Goal: Task Accomplishment & Management: Manage account settings

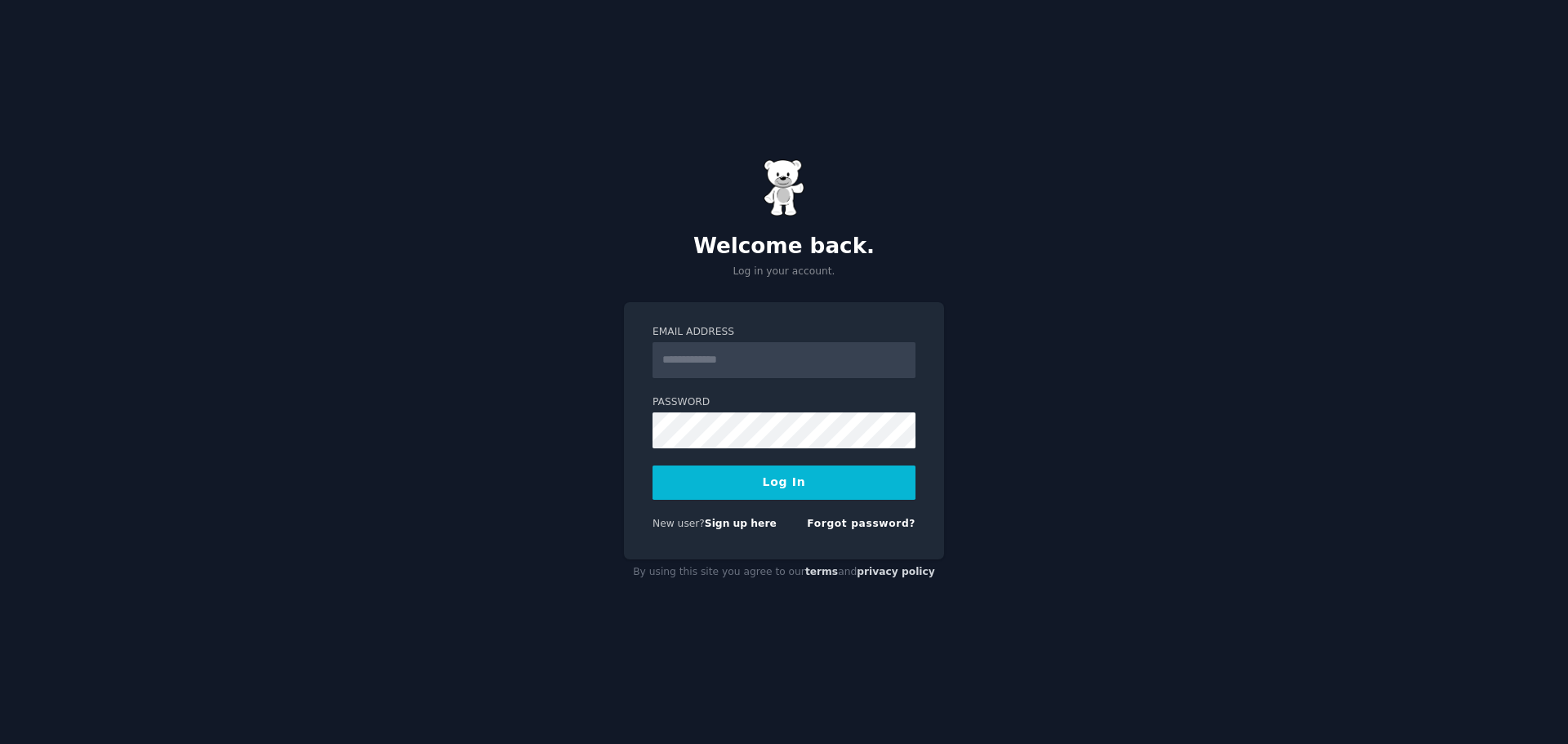
click at [795, 362] on input "Email Address" at bounding box center [784, 360] width 263 height 36
type input "**********"
click at [653, 465] on button "Log In" at bounding box center [784, 483] width 263 height 35
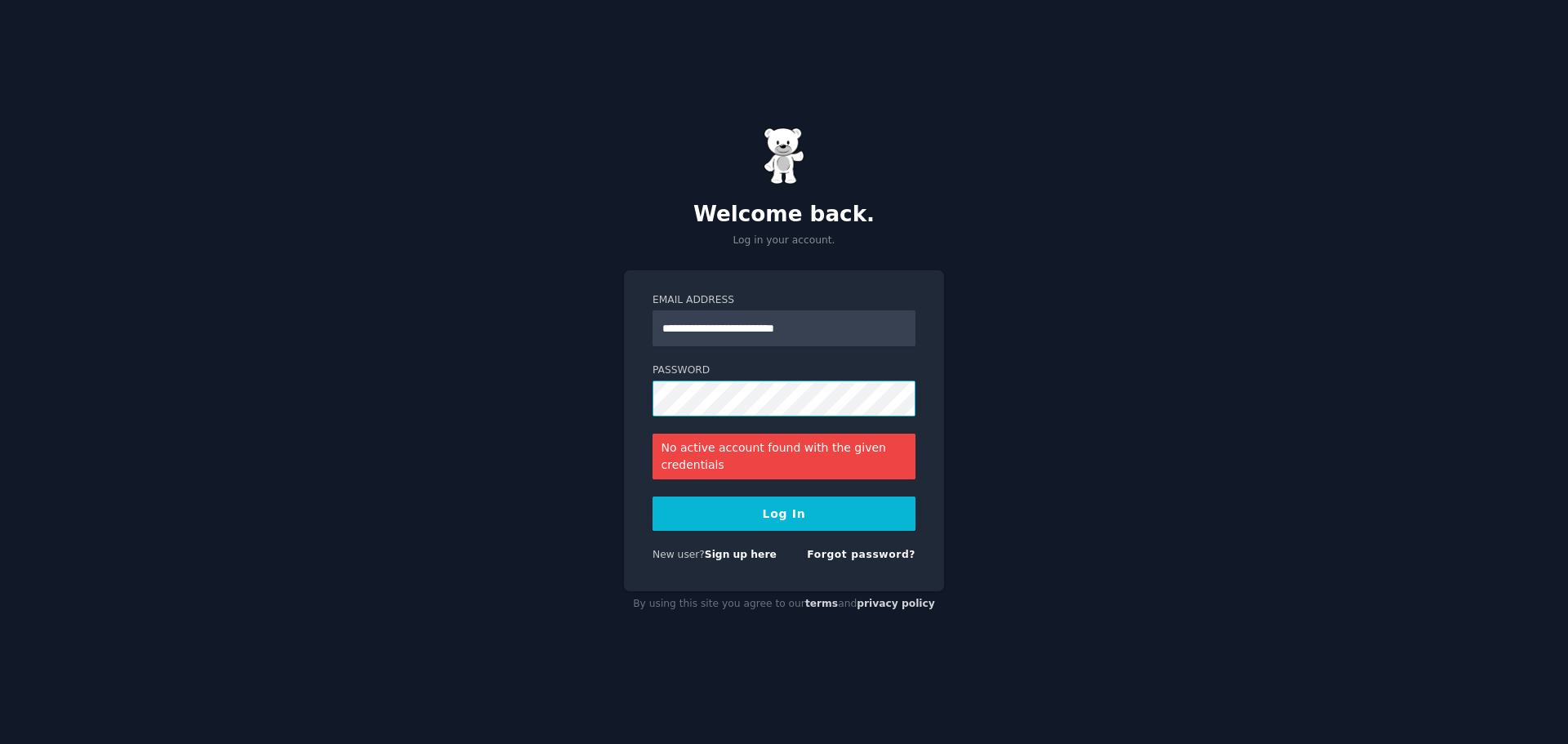
click at [509, 388] on div "**********" at bounding box center [784, 372] width 1568 height 744
click at [653, 497] on button "Log In" at bounding box center [784, 514] width 263 height 35
click at [432, 376] on div "**********" at bounding box center [784, 372] width 1568 height 744
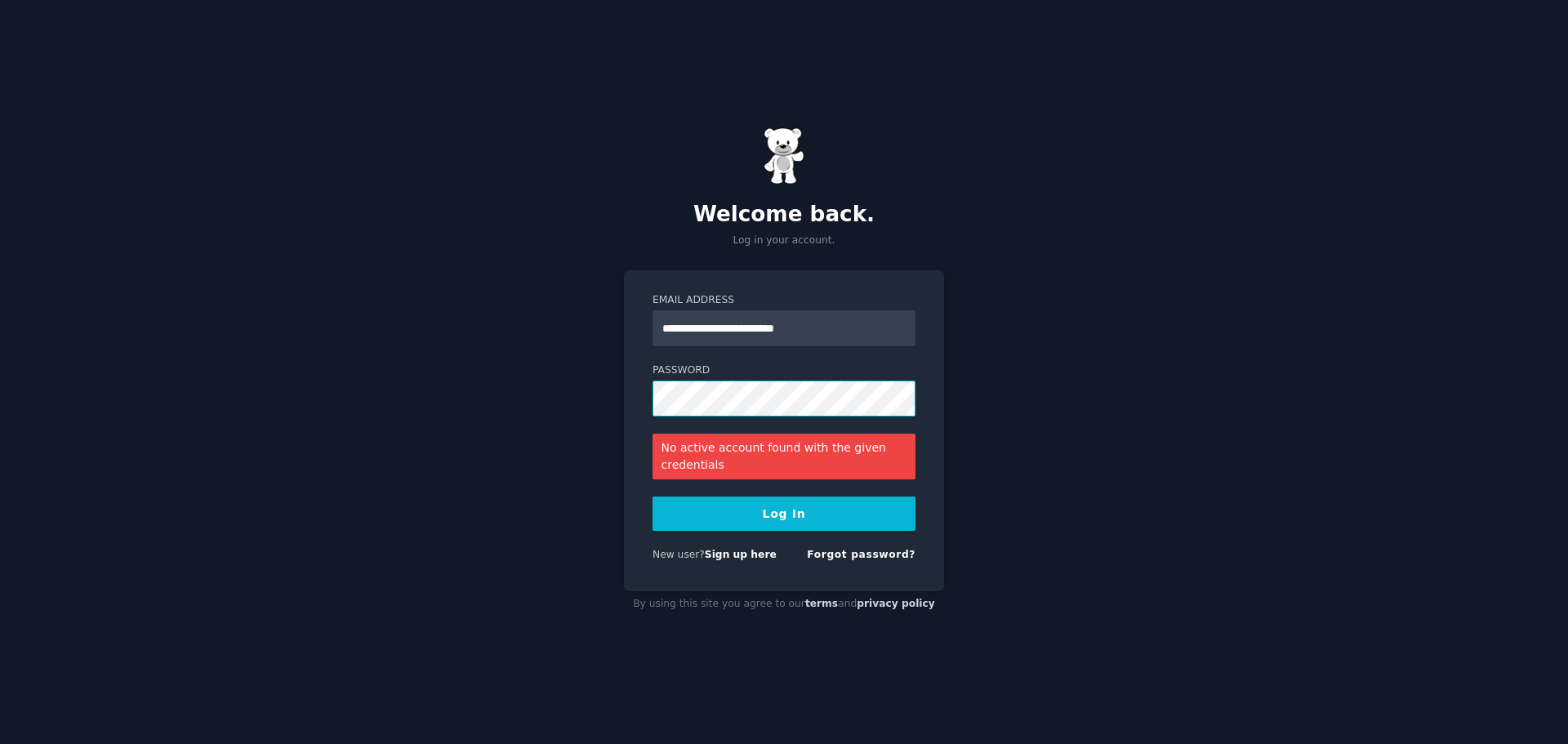
click at [653, 497] on button "Log In" at bounding box center [784, 514] width 263 height 35
click at [840, 549] on link "Forgot password?" at bounding box center [862, 554] width 109 height 12
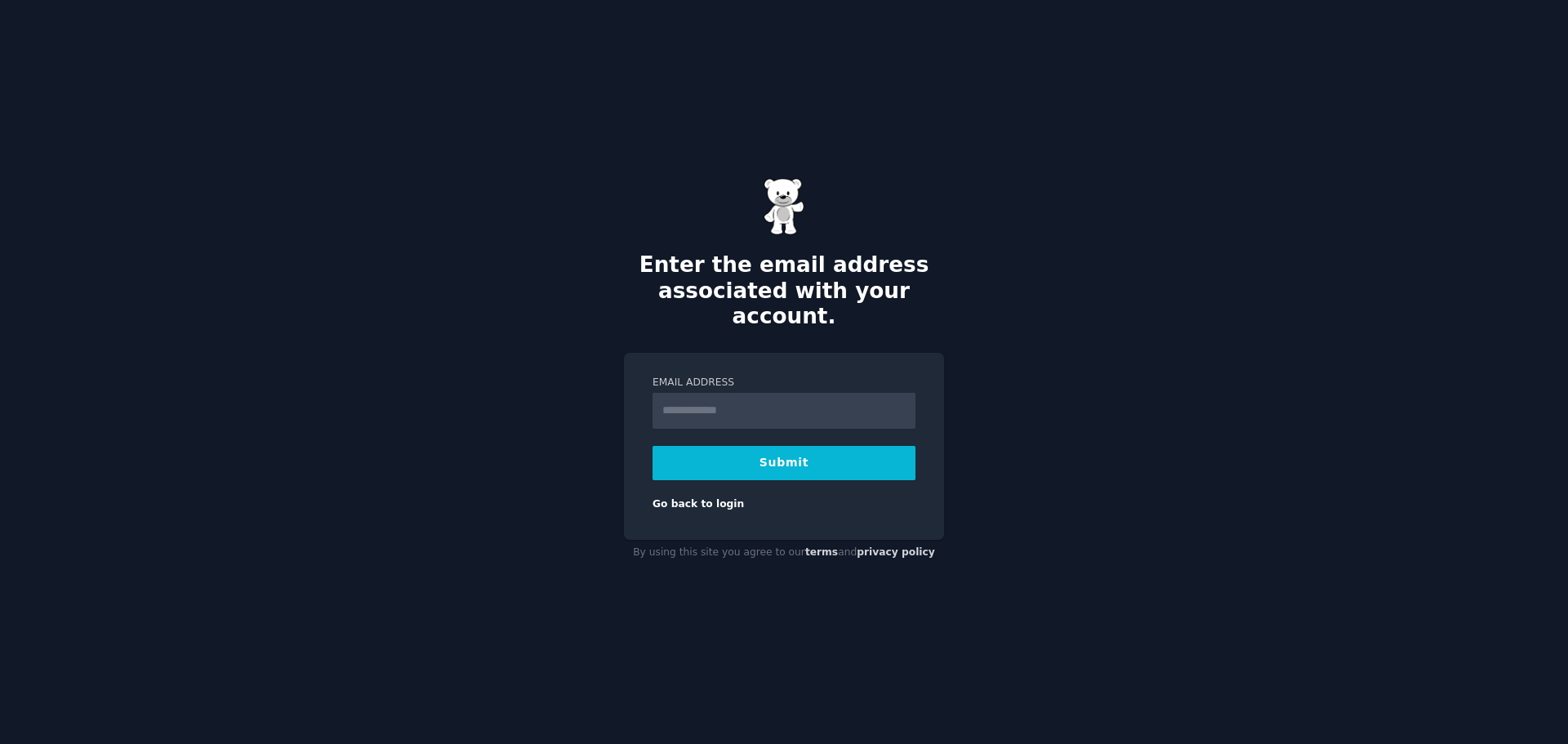
click at [849, 416] on form "Email Address Submit Go back to login" at bounding box center [784, 443] width 263 height 136
drag, startPoint x: 789, startPoint y: 393, endPoint x: 784, endPoint y: 401, distance: 9.4
click at [789, 393] on input "Email Address" at bounding box center [784, 411] width 263 height 36
type input "**********"
click at [639, 472] on div "**********" at bounding box center [784, 447] width 320 height 188
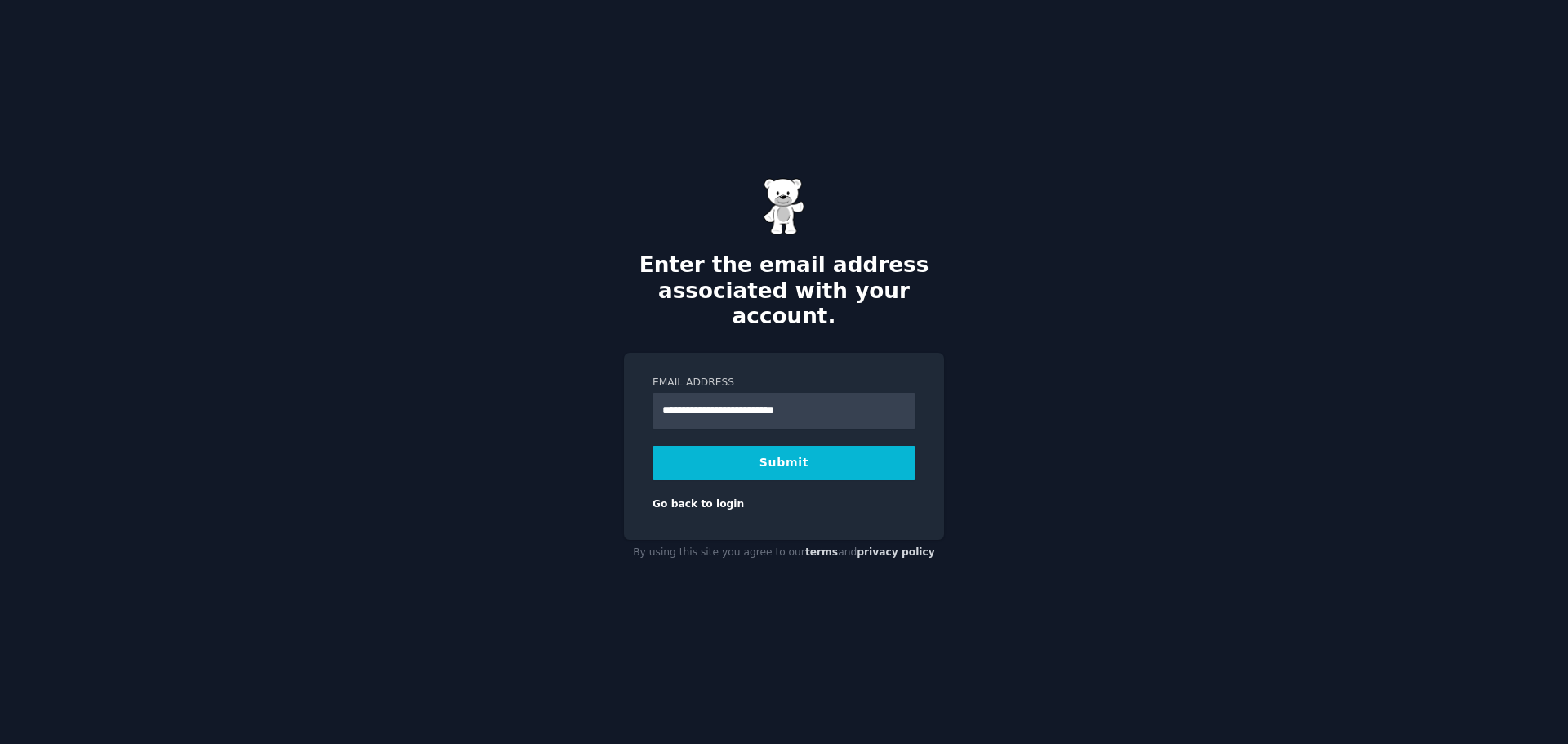
drag, startPoint x: 673, startPoint y: 451, endPoint x: 1023, endPoint y: 211, distance: 424.4
click at [673, 451] on button "Submit" at bounding box center [784, 463] width 263 height 35
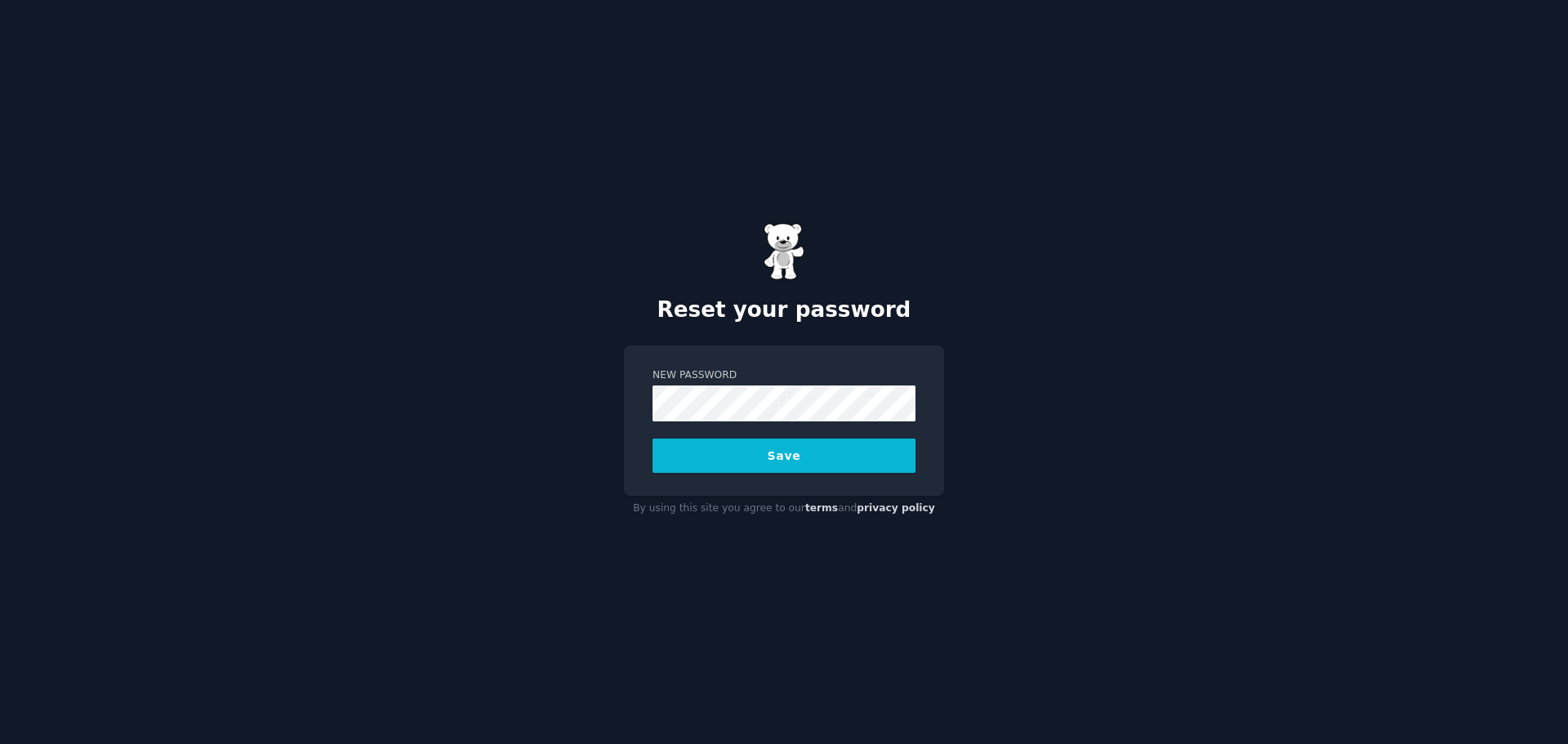
click at [653, 439] on button "Save" at bounding box center [784, 456] width 263 height 35
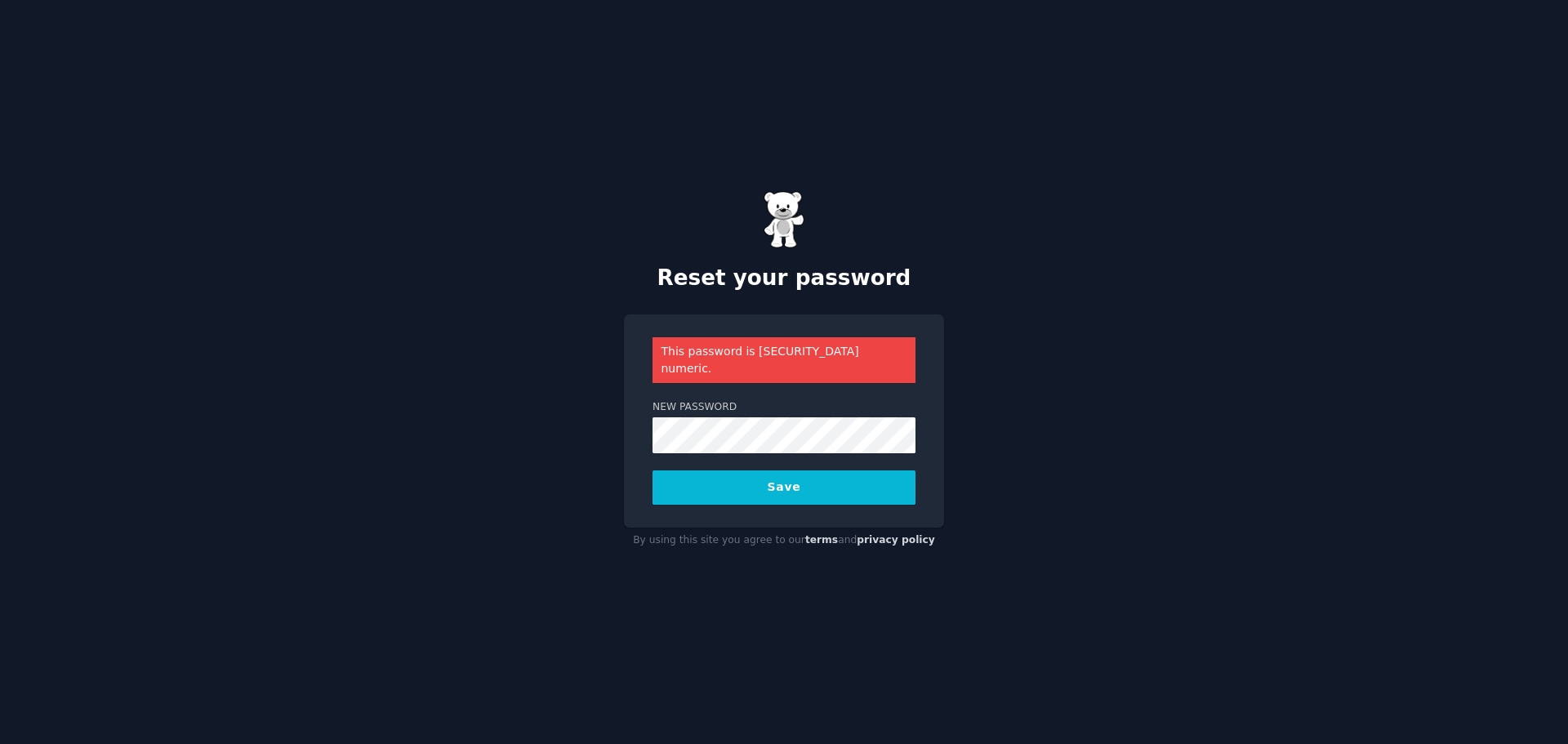
click at [653, 470] on button "Save" at bounding box center [784, 487] width 263 height 35
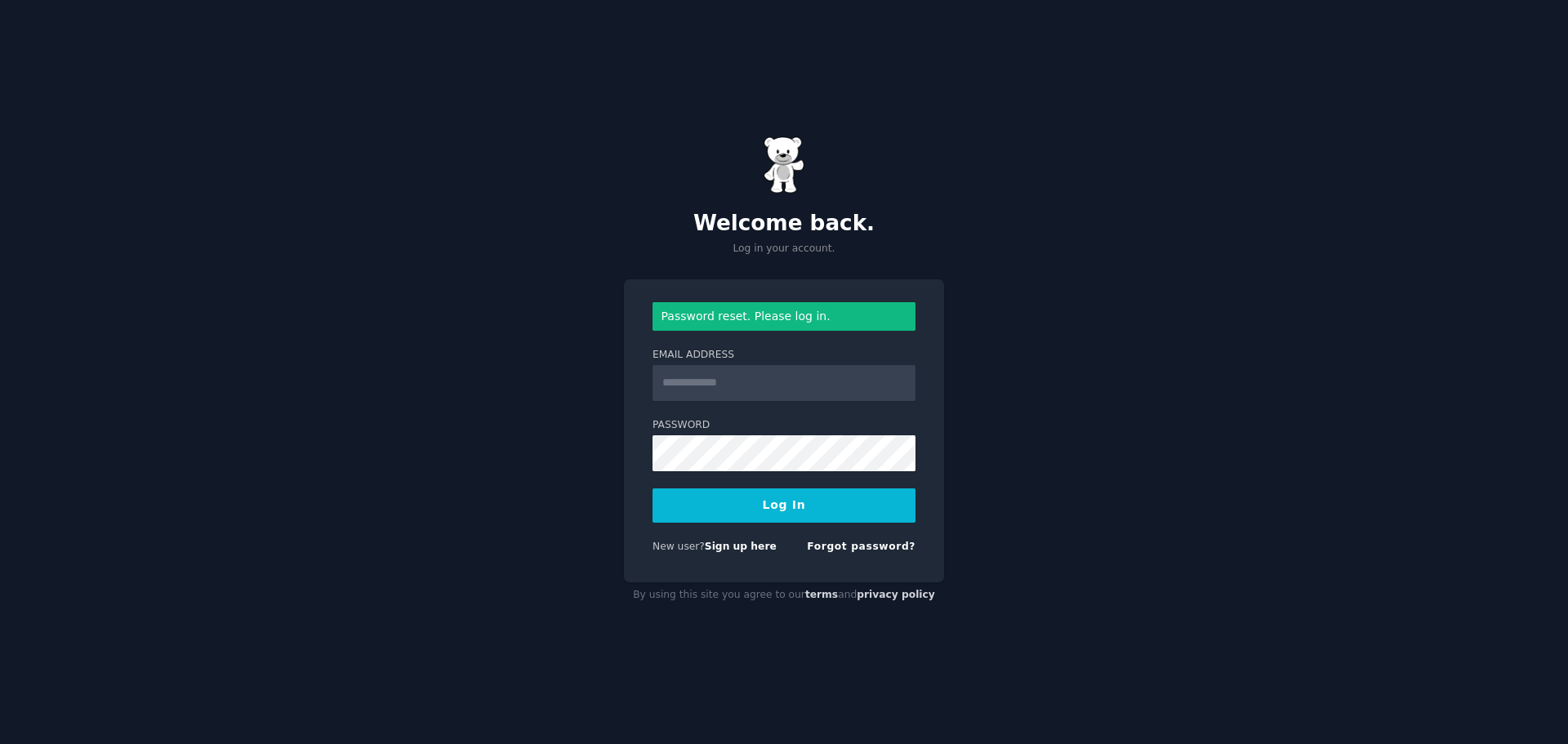
drag, startPoint x: 697, startPoint y: 381, endPoint x: 707, endPoint y: 385, distance: 10.8
click at [697, 381] on input "Email Address" at bounding box center [784, 383] width 263 height 36
type input "**********"
click at [653, 488] on button "Log In" at bounding box center [784, 506] width 263 height 35
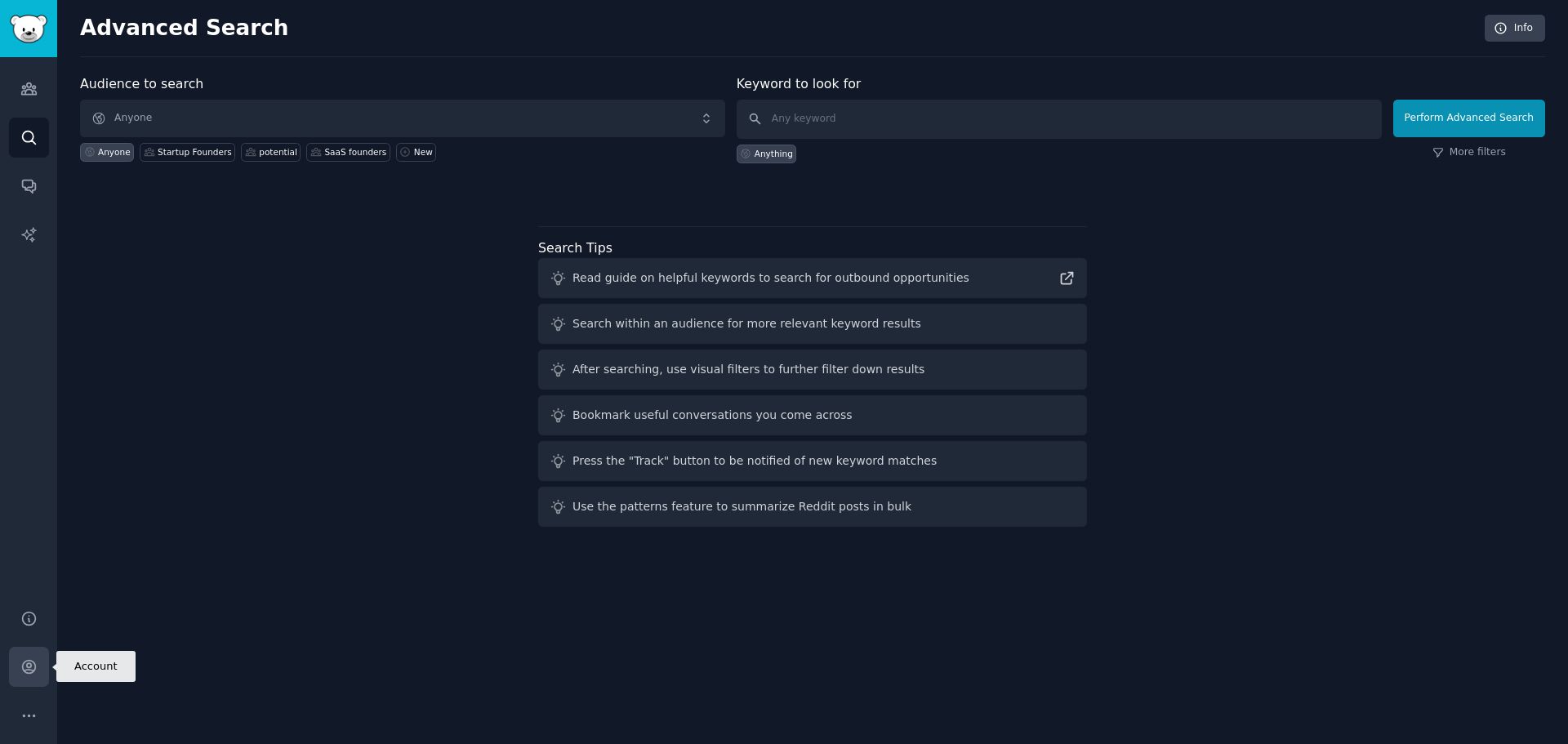
click at [26, 667] on icon "Sidebar" at bounding box center [29, 666] width 17 height 17
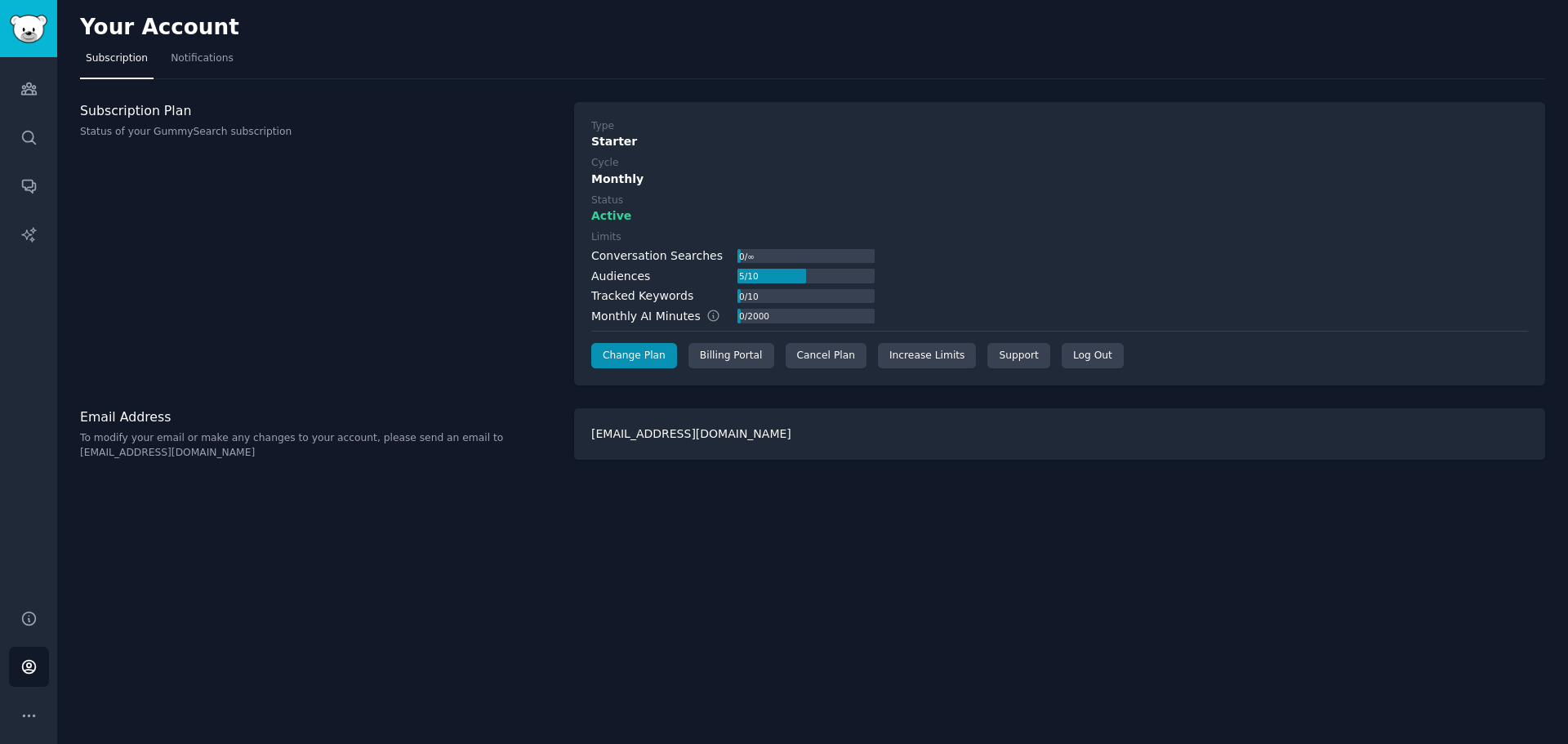
click at [613, 179] on div "Monthly" at bounding box center [1060, 179] width 937 height 17
click at [795, 177] on div "Monthly" at bounding box center [1060, 179] width 937 height 17
click at [849, 351] on div "Cancel Plan" at bounding box center [826, 356] width 81 height 26
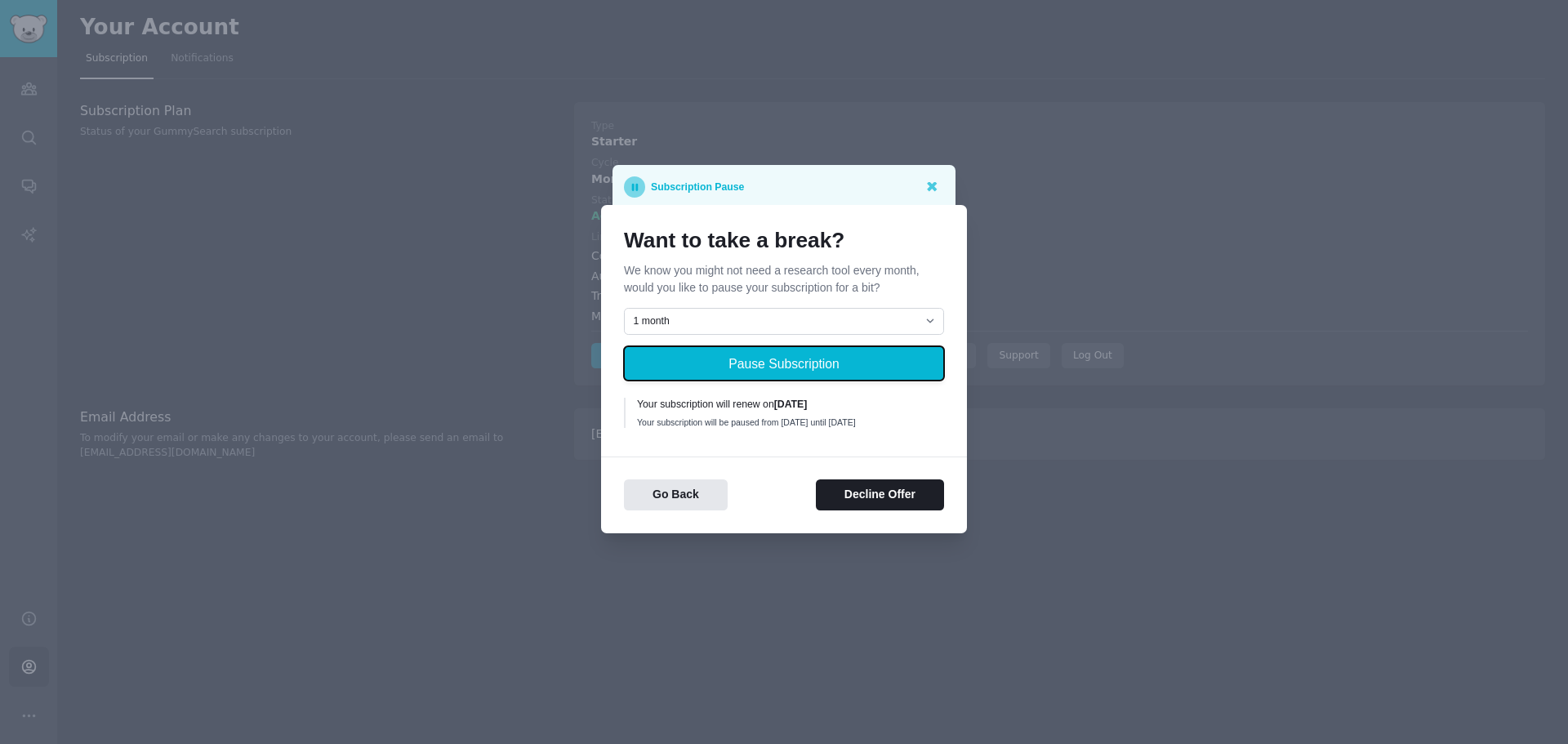
drag, startPoint x: 771, startPoint y: 359, endPoint x: 826, endPoint y: 318, distance: 68.6
click at [826, 318] on div "1 month 2 months 3 months Choose a custom date to resume Pause Subscription You…" at bounding box center [784, 370] width 320 height 125
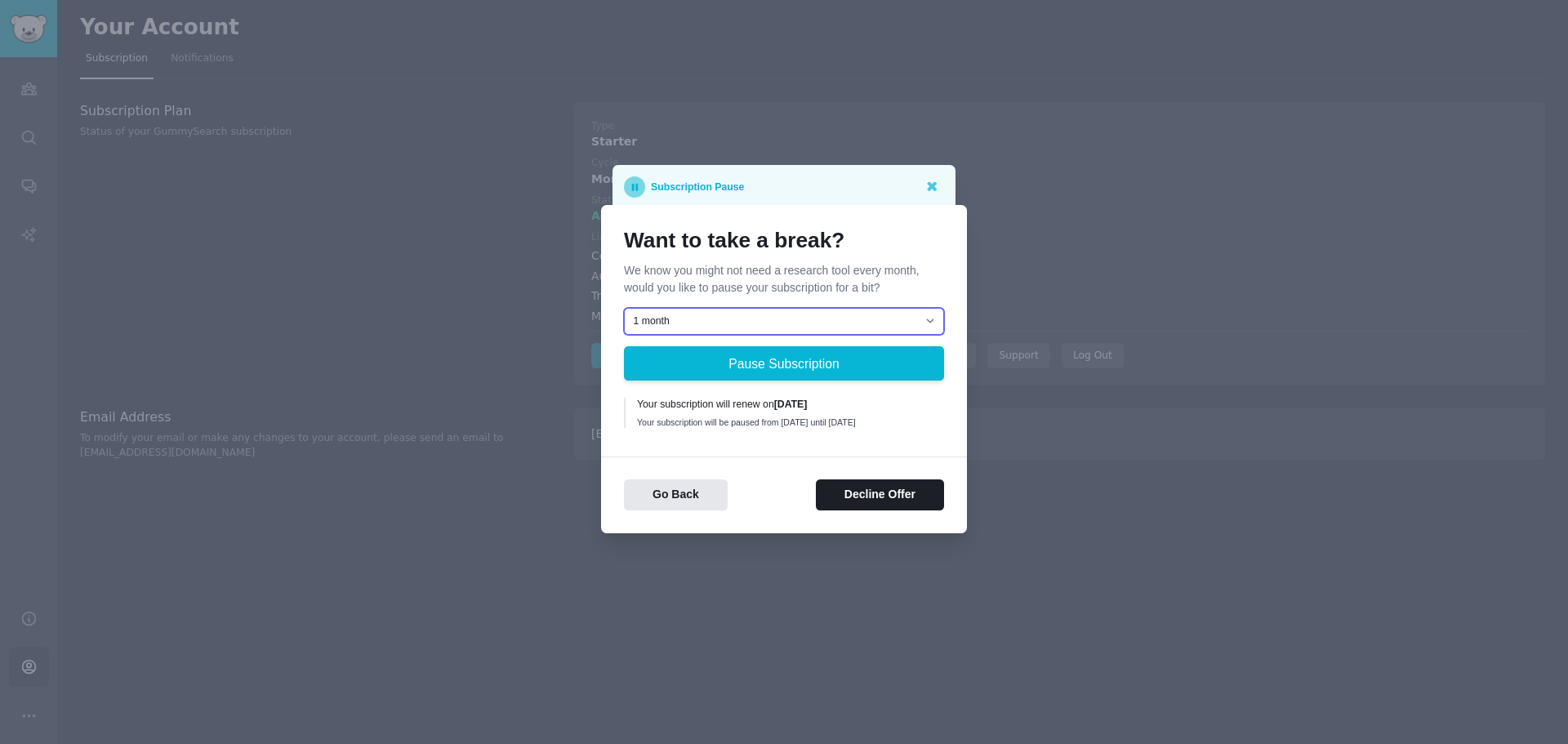
click at [826, 318] on select "1 month 2 months 3 months Choose a custom date to resume" at bounding box center [784, 322] width 320 height 28
click at [624, 308] on select "1 month 2 months 3 months Choose a custom date to resume" at bounding box center [784, 322] width 320 height 28
click at [756, 308] on select "1 month 2 months 3 months Choose a custom date to resume" at bounding box center [784, 322] width 320 height 28
click at [624, 308] on select "1 month 2 months 3 months Choose a custom date to resume" at bounding box center [784, 322] width 320 height 28
click at [823, 296] on div "Want to take a break? We know you might not need a research tool every month, w…" at bounding box center [784, 330] width 320 height 205
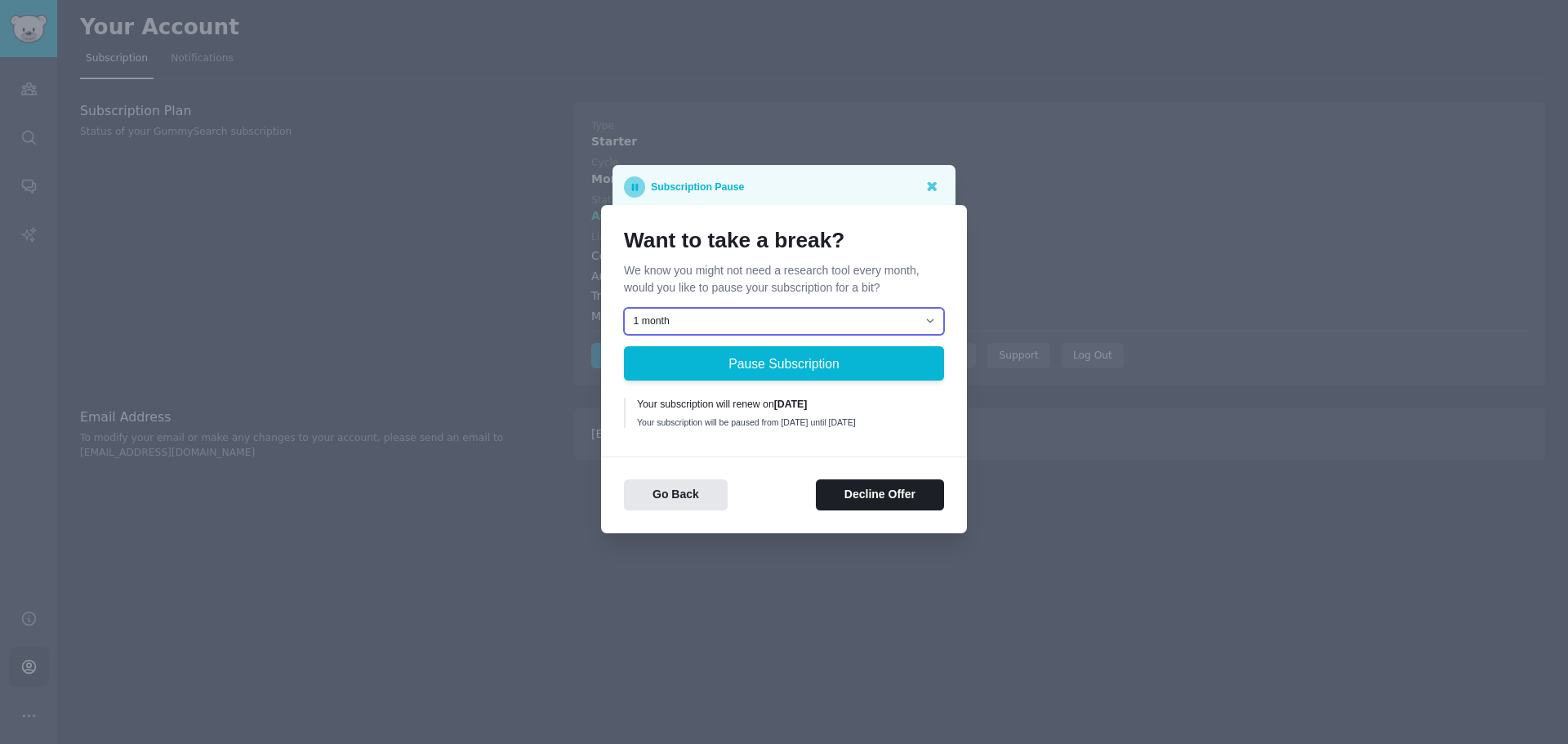
click at [815, 312] on select "1 month 2 months 3 months Choose a custom date to resume" at bounding box center [784, 322] width 320 height 28
select select "[object Object]"
click at [624, 308] on select "1 month 2 months 3 months Choose a custom date to resume" at bounding box center [784, 322] width 320 height 28
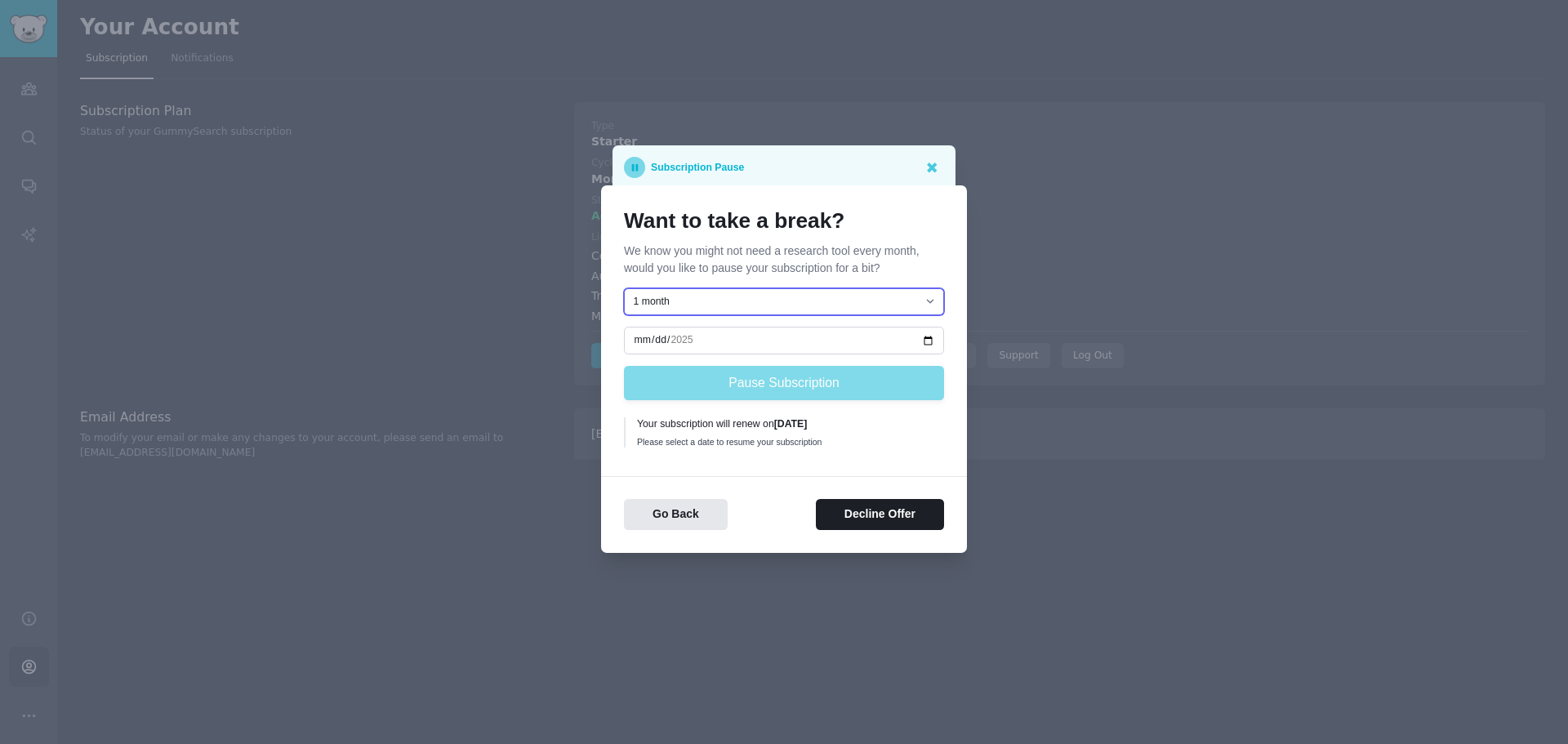
click at [808, 297] on select "1 month 2 months 3 months Choose a custom date to resume" at bounding box center [784, 302] width 320 height 28
drag, startPoint x: 786, startPoint y: 449, endPoint x: 834, endPoint y: 326, distance: 132.0
click at [786, 449] on div "1 month 2 months 3 months Choose a custom date to resume Pause Subscription You…" at bounding box center [784, 370] width 320 height 165
click at [929, 167] on icon at bounding box center [931, 167] width 17 height 17
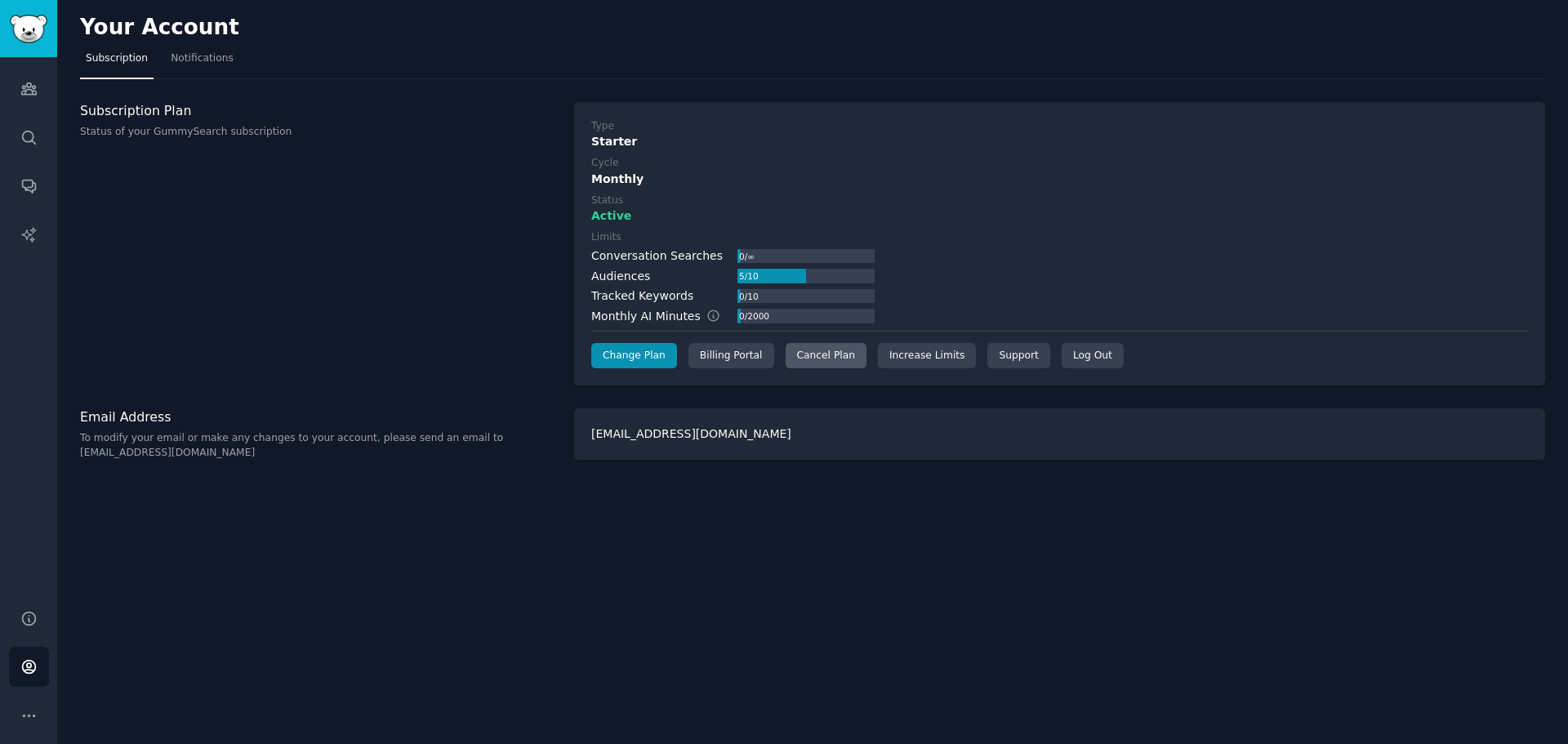
click at [829, 356] on div "Cancel Plan" at bounding box center [826, 356] width 81 height 26
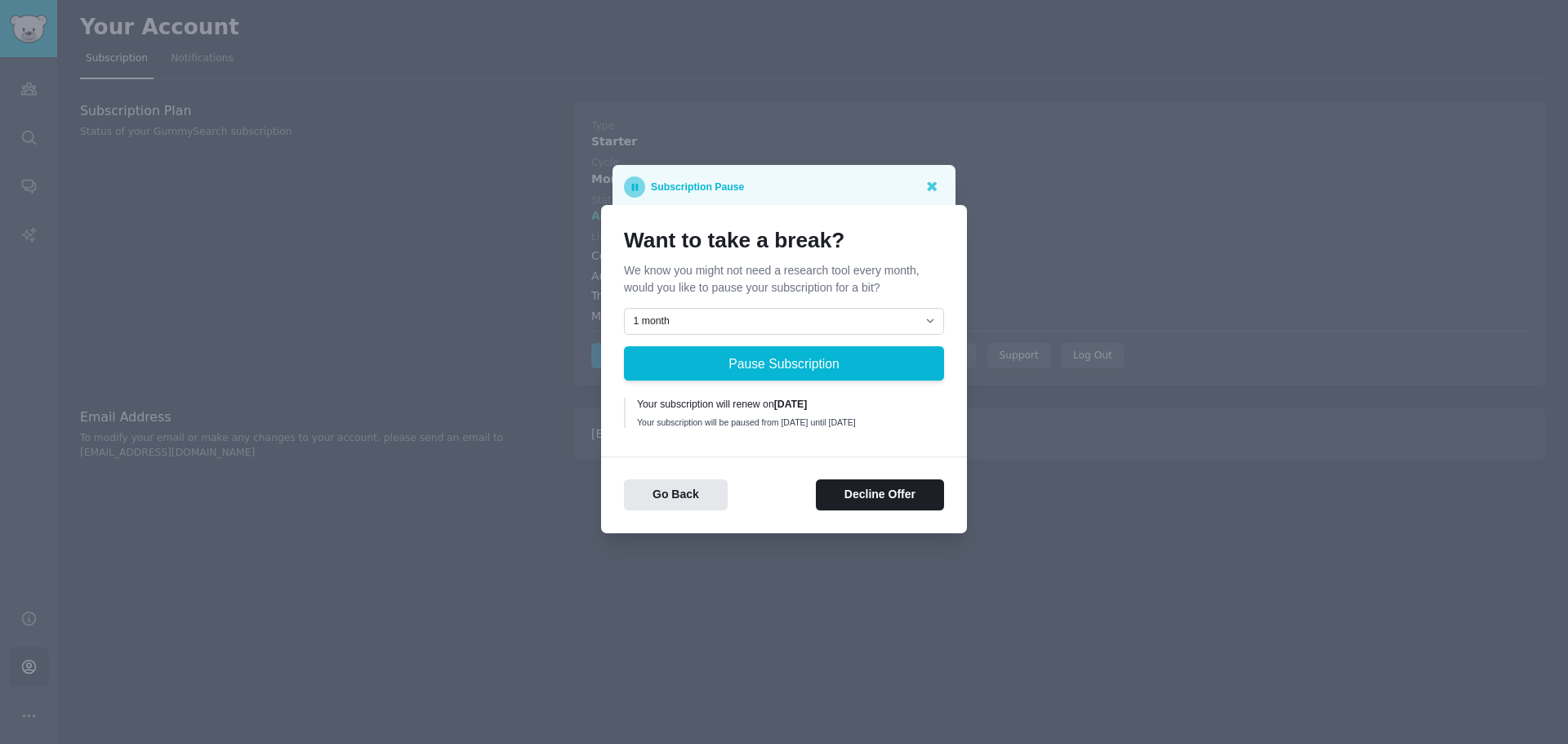
click at [722, 440] on div "Want to take a break? We know you might not need a research tool every month, w…" at bounding box center [783, 369] width 366 height 329
drag, startPoint x: 840, startPoint y: 198, endPoint x: 885, endPoint y: 197, distance: 45.0
click at [842, 198] on div "Subscription Pause" at bounding box center [784, 186] width 343 height 44
click at [928, 182] on icon at bounding box center [932, 187] width 10 height 10
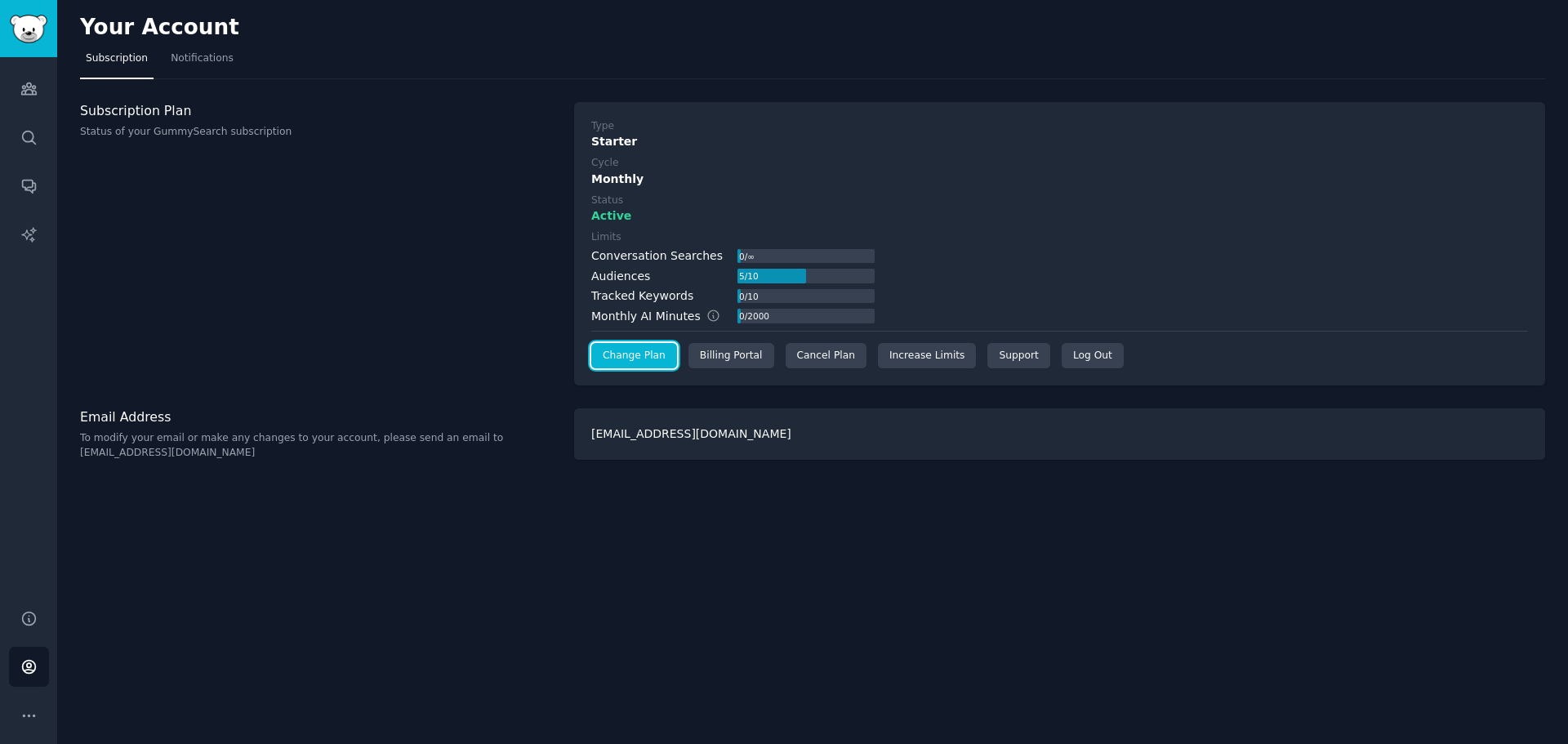
click at [658, 363] on link "Change Plan" at bounding box center [635, 356] width 86 height 26
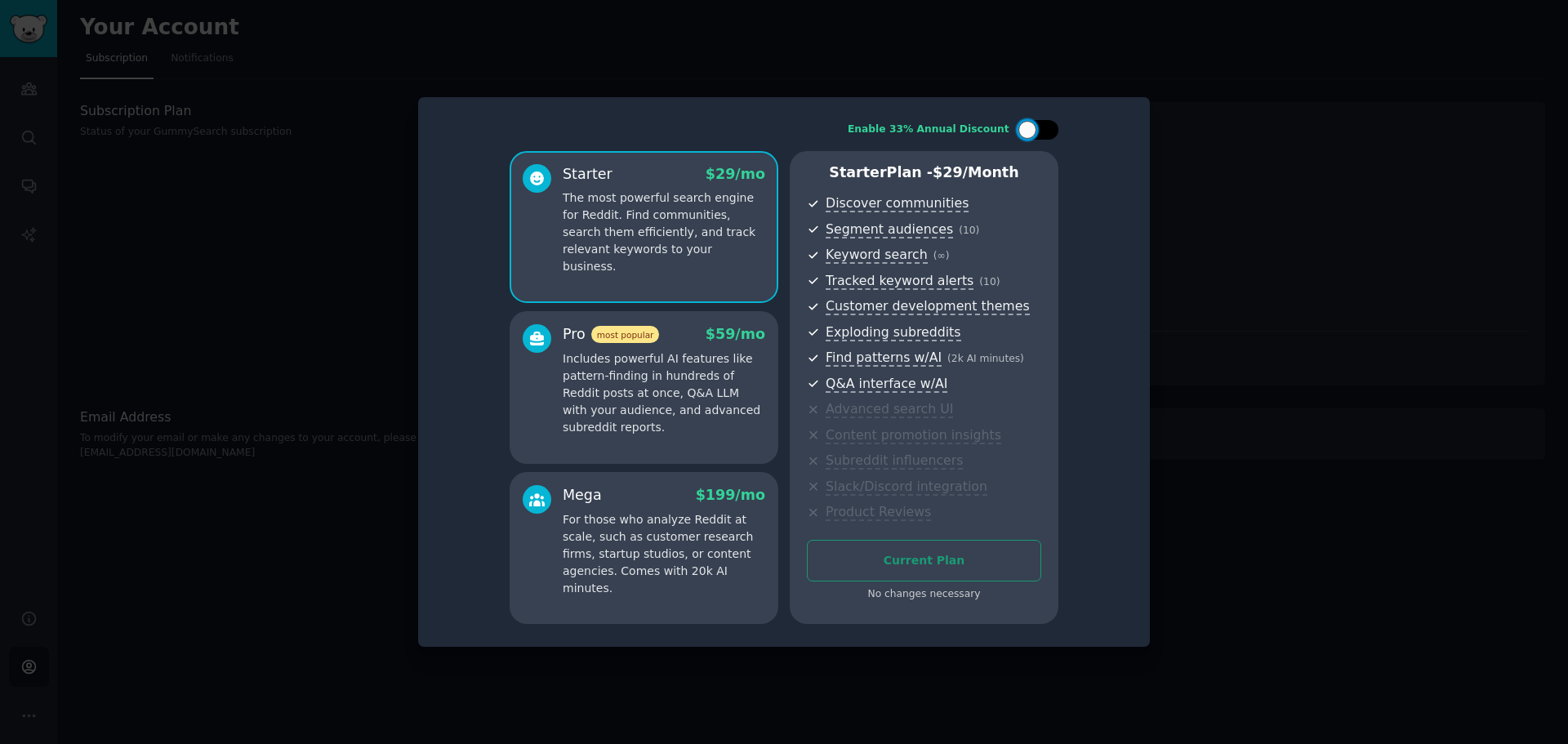
click at [1027, 130] on div at bounding box center [1027, 129] width 18 height 18
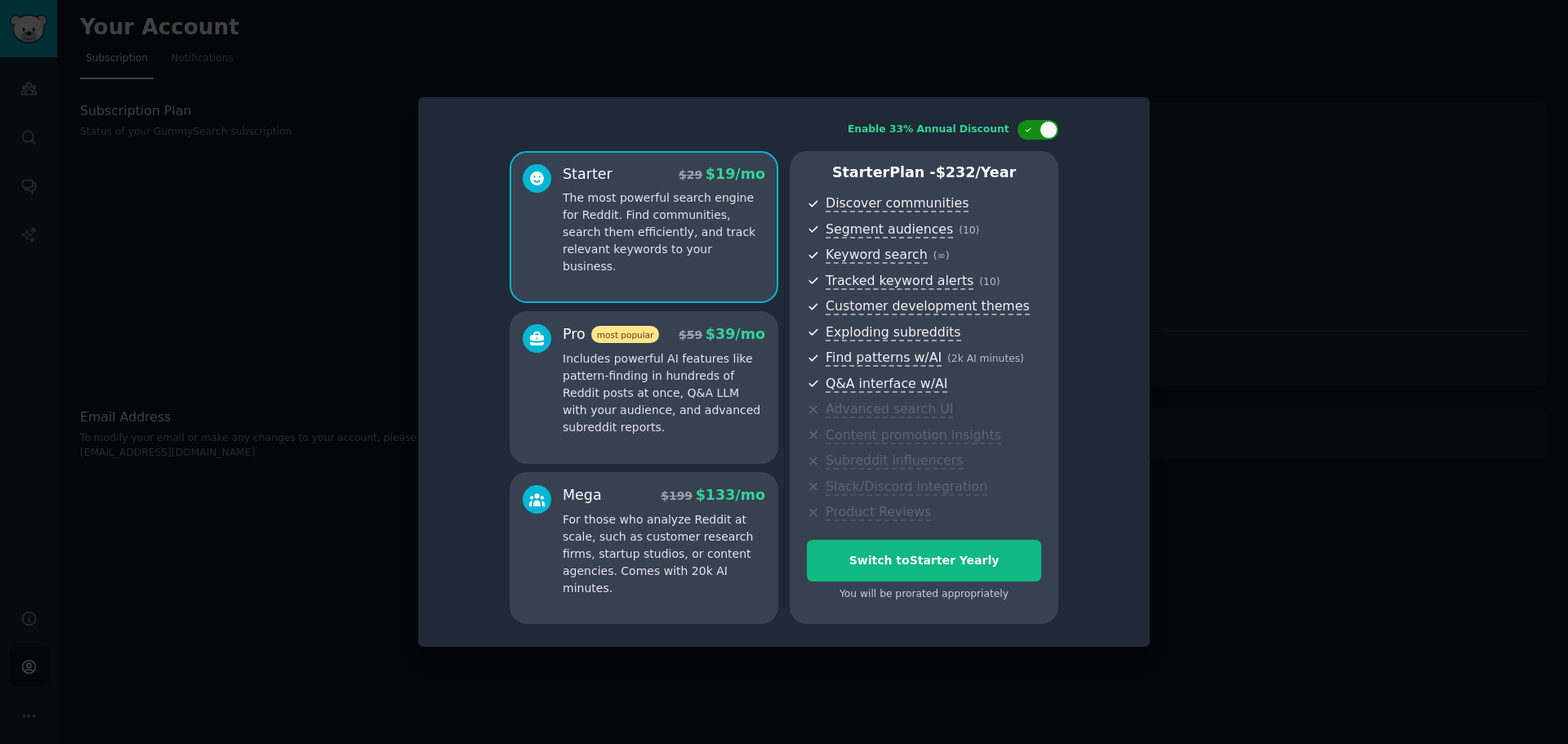
click at [1037, 130] on div at bounding box center [1037, 129] width 40 height 20
checkbox input "false"
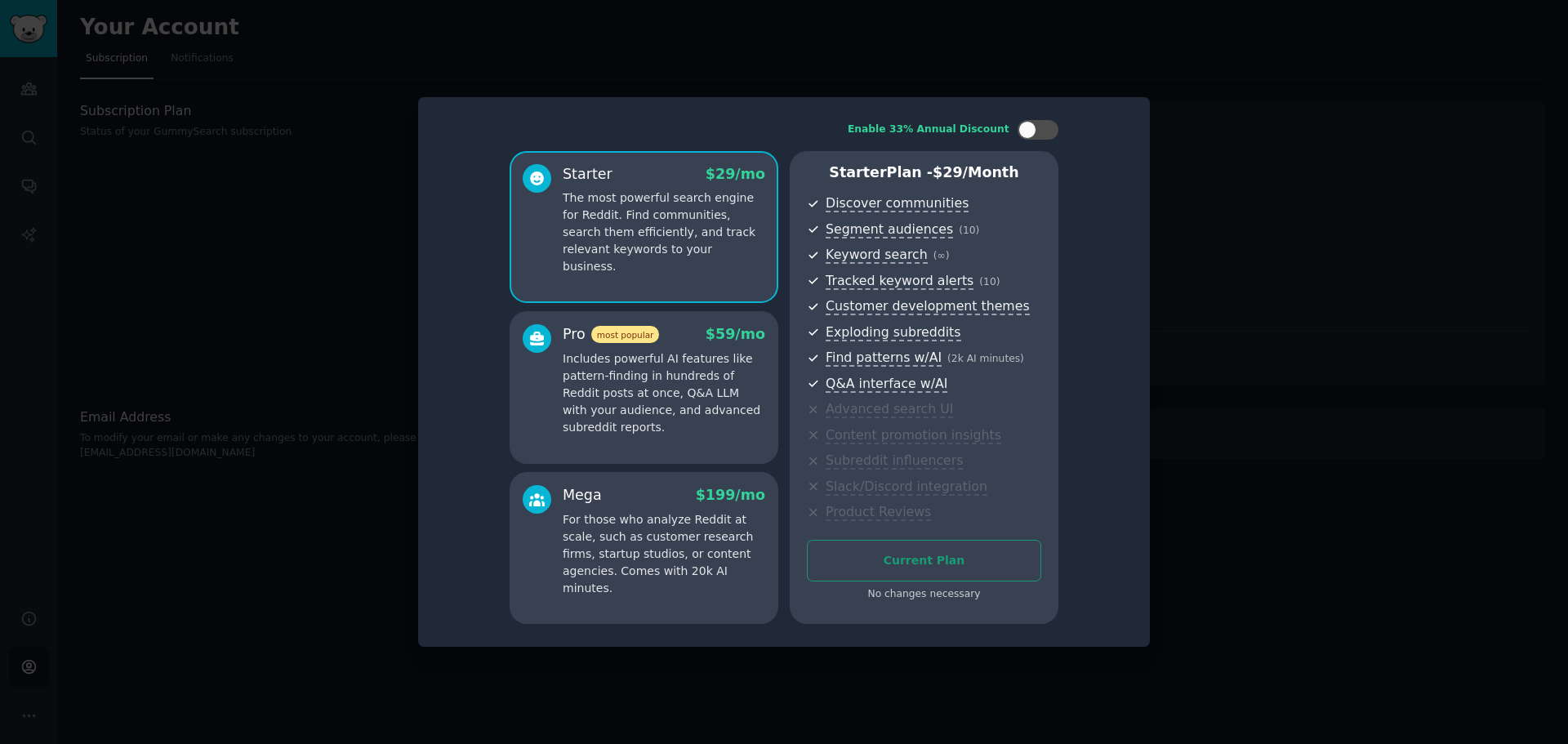
click at [860, 563] on div "Current Plan No changes necessary" at bounding box center [924, 570] width 234 height 62
click at [609, 337] on span "most popular" at bounding box center [626, 334] width 68 height 17
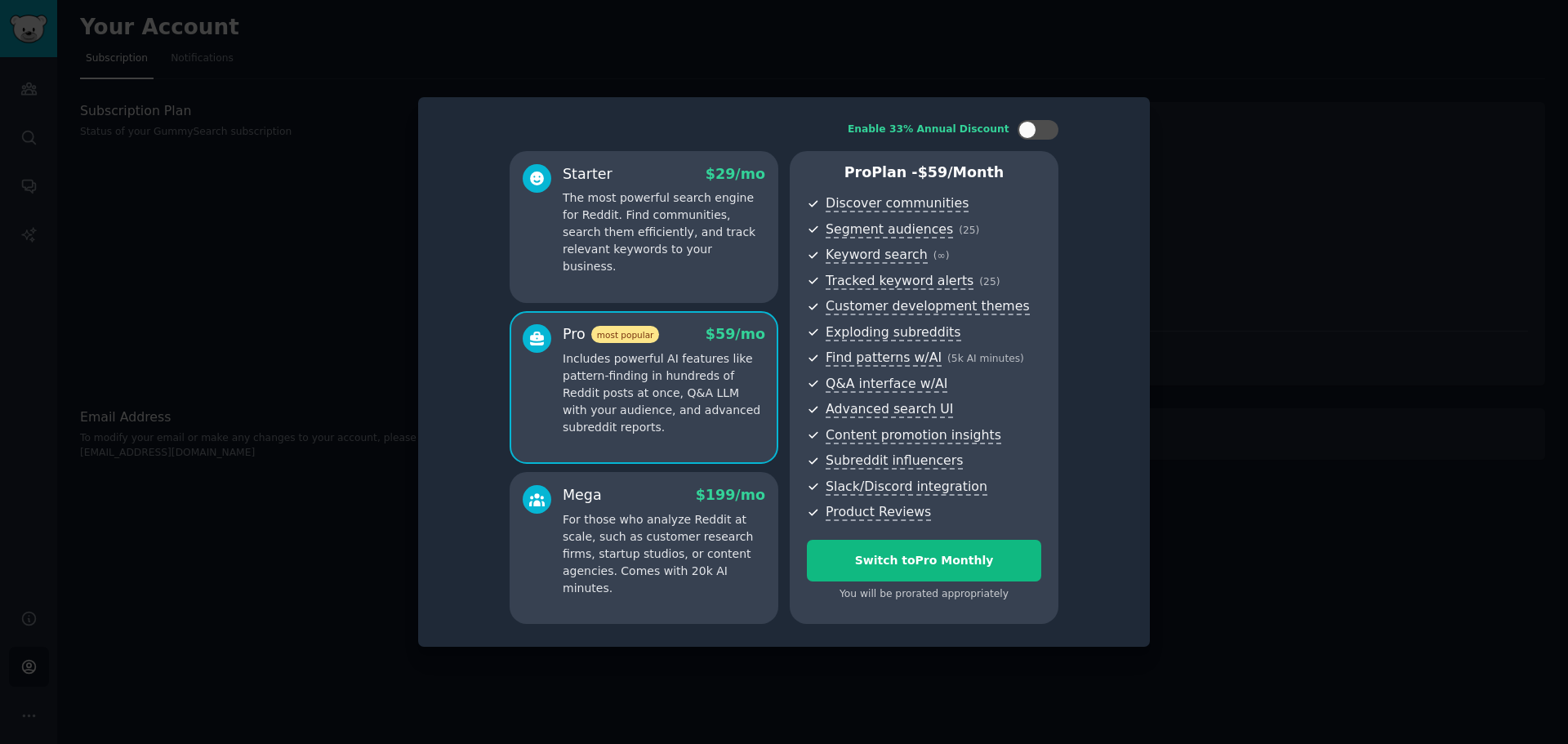
click at [1315, 126] on div at bounding box center [784, 372] width 1568 height 744
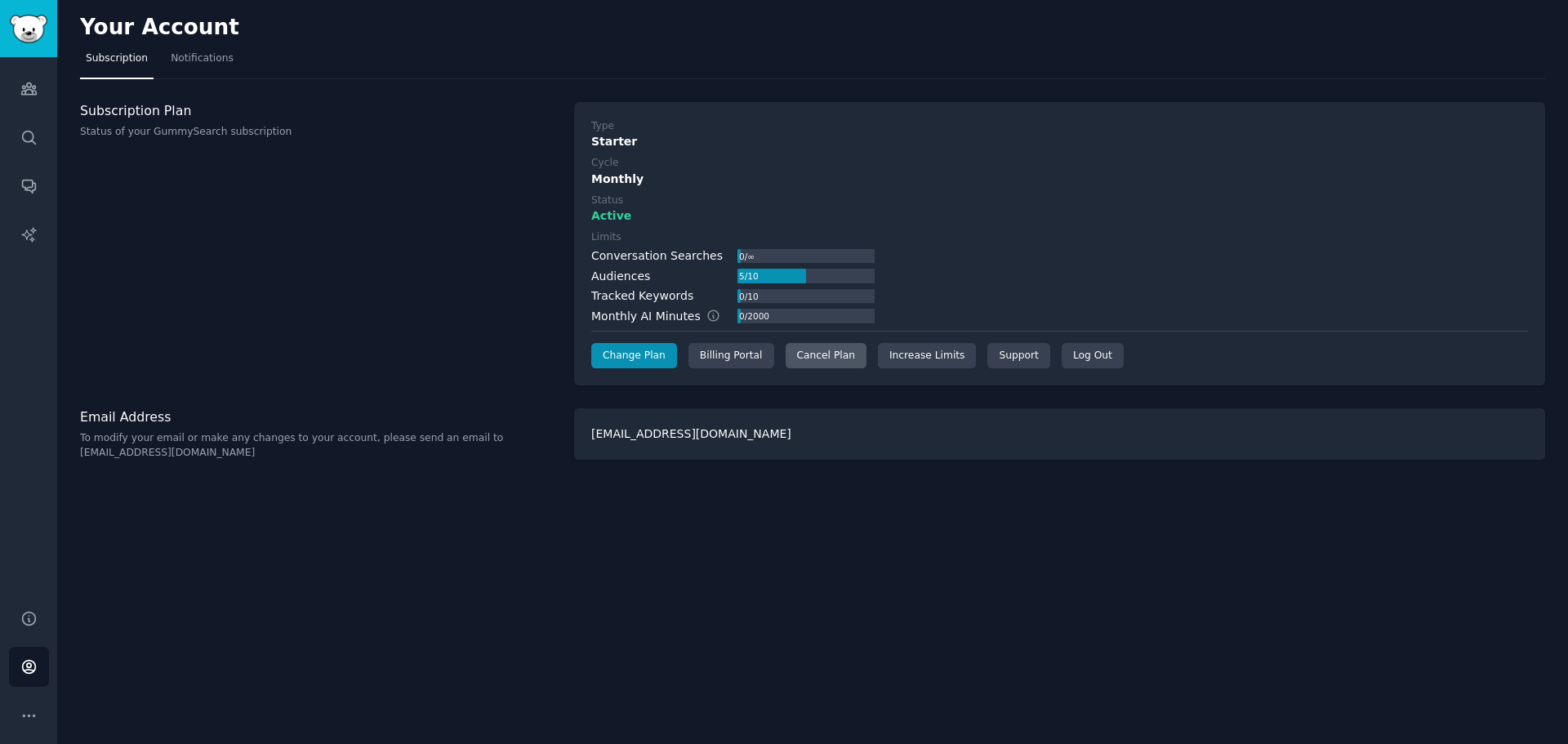
click at [829, 358] on div "Cancel Plan" at bounding box center [826, 356] width 81 height 26
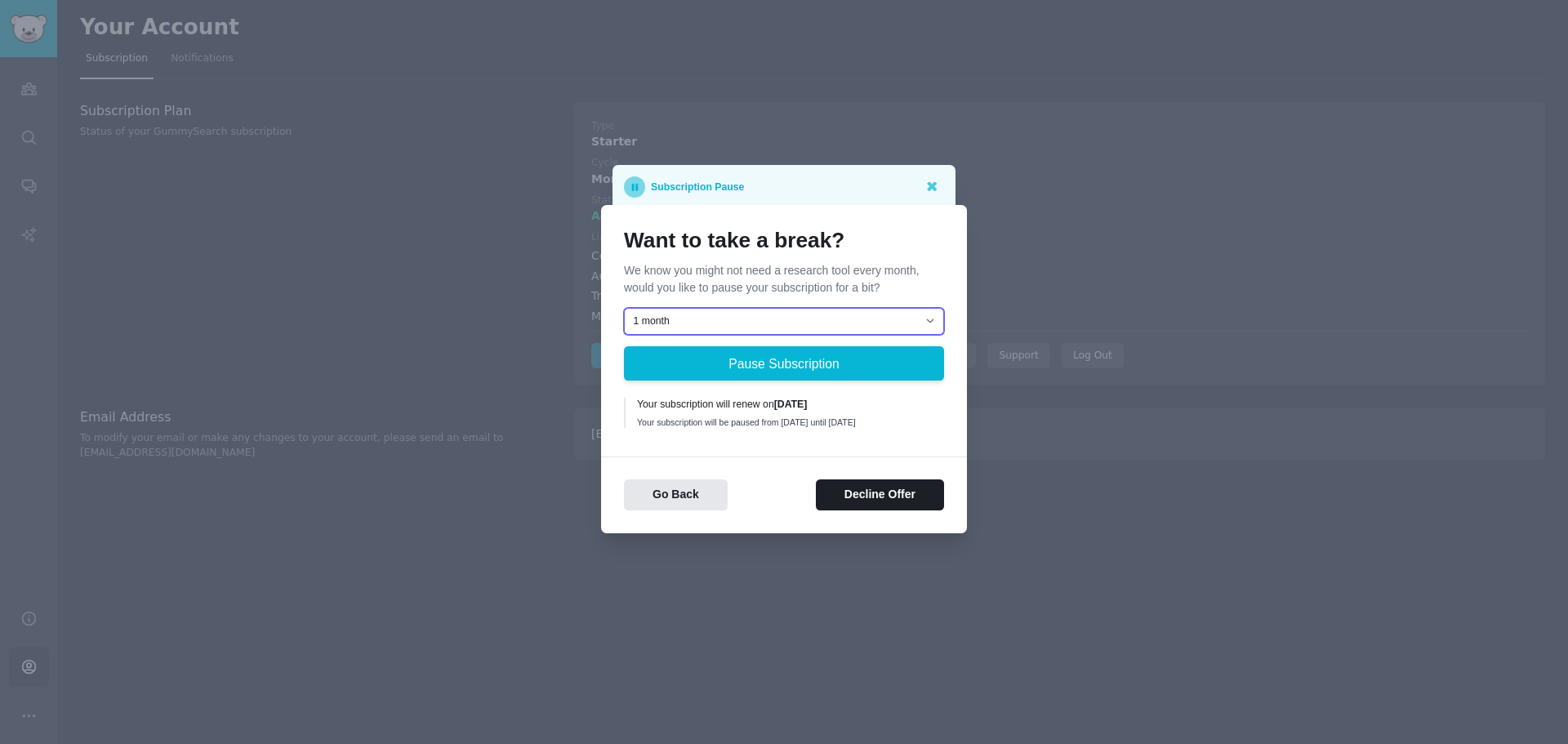
click at [834, 308] on select "1 month 2 months 3 months Choose a custom date to resume" at bounding box center [784, 322] width 320 height 28
select select "[object Object]"
click at [624, 308] on select "1 month 2 months 3 months Choose a custom date to resume" at bounding box center [784, 322] width 320 height 28
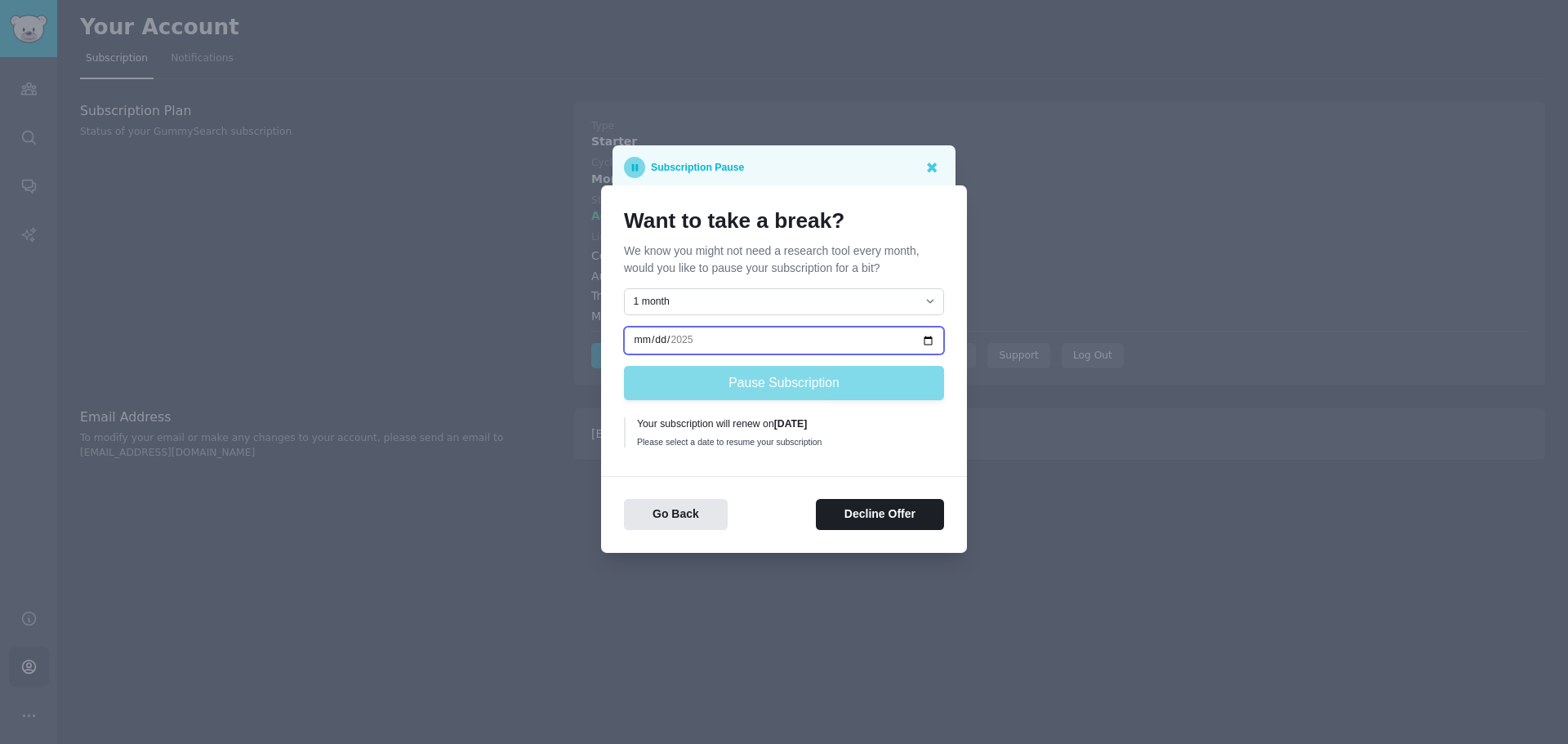
click at [799, 333] on input "date" at bounding box center [784, 341] width 320 height 28
click at [927, 342] on input "date" at bounding box center [784, 341] width 320 height 28
type input "2025-11-18"
click at [791, 335] on input "2025-11-18" at bounding box center [784, 341] width 320 height 28
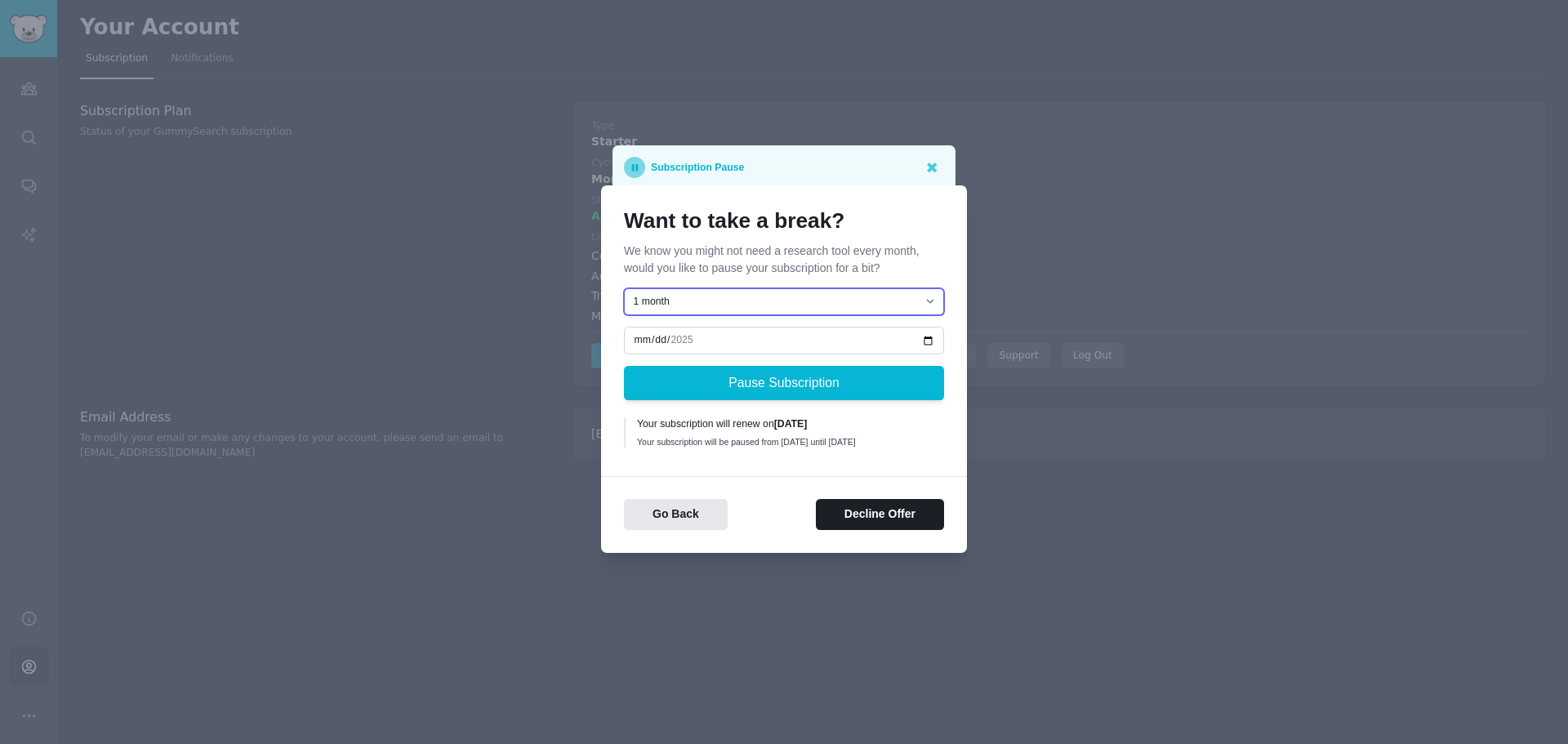
click at [867, 290] on select "1 month 2 months 3 months Choose a custom date to resume" at bounding box center [784, 302] width 320 height 28
select select "[object Object]"
click at [624, 288] on select "1 month 2 months 3 months Choose a custom date to resume" at bounding box center [784, 302] width 320 height 28
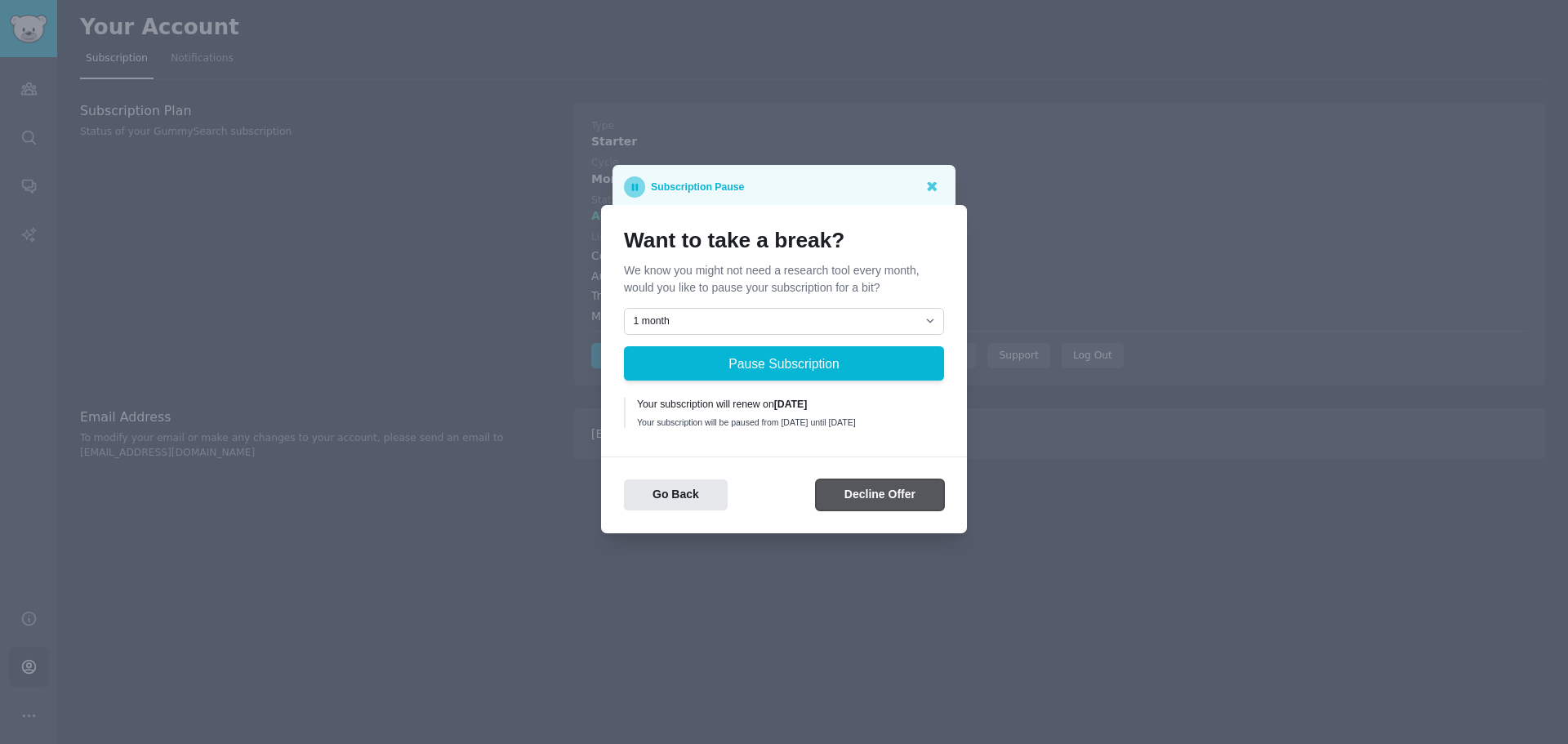
click at [836, 500] on button "Decline Offer" at bounding box center [880, 495] width 128 height 32
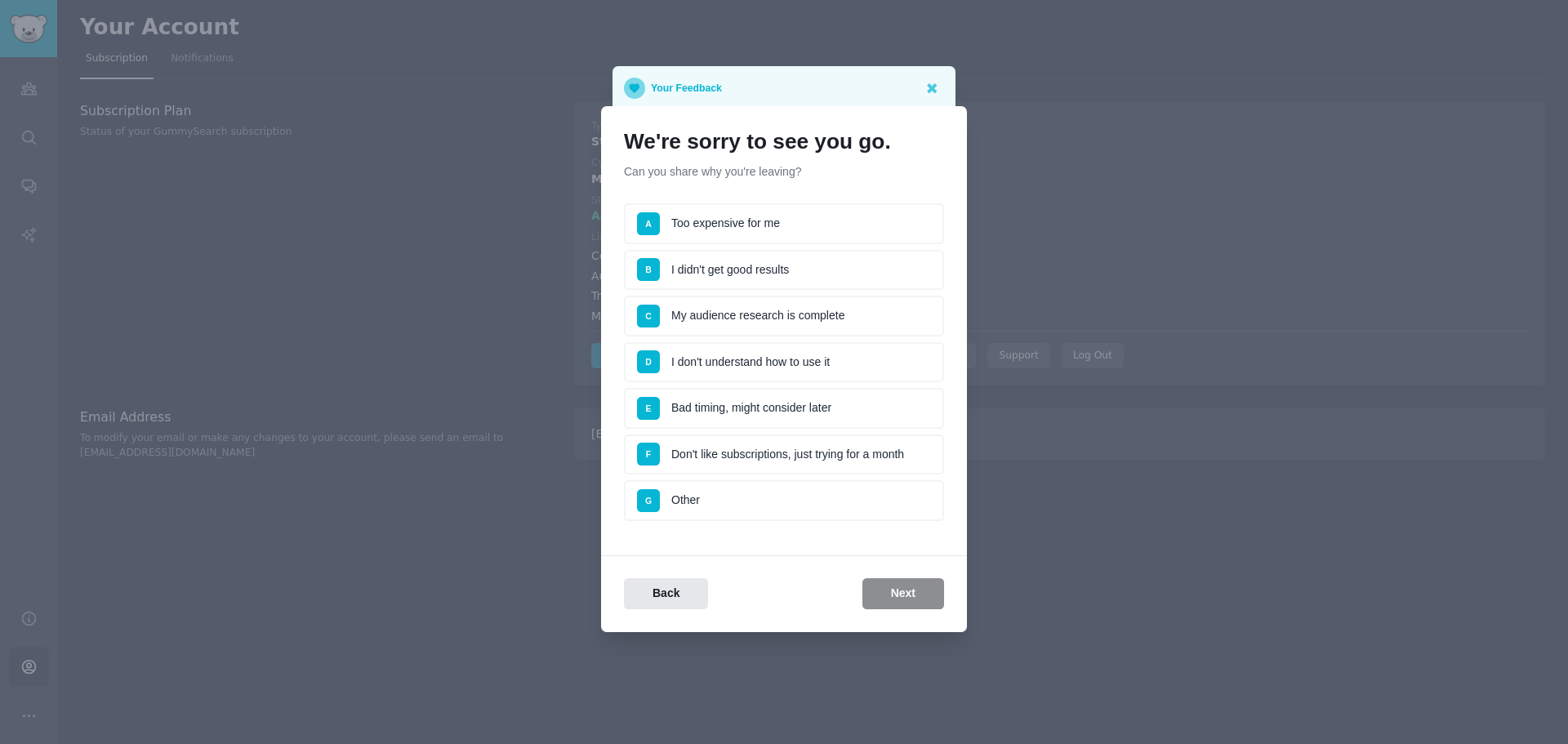
click at [737, 218] on li "A Too expensive for me" at bounding box center [784, 223] width 320 height 40
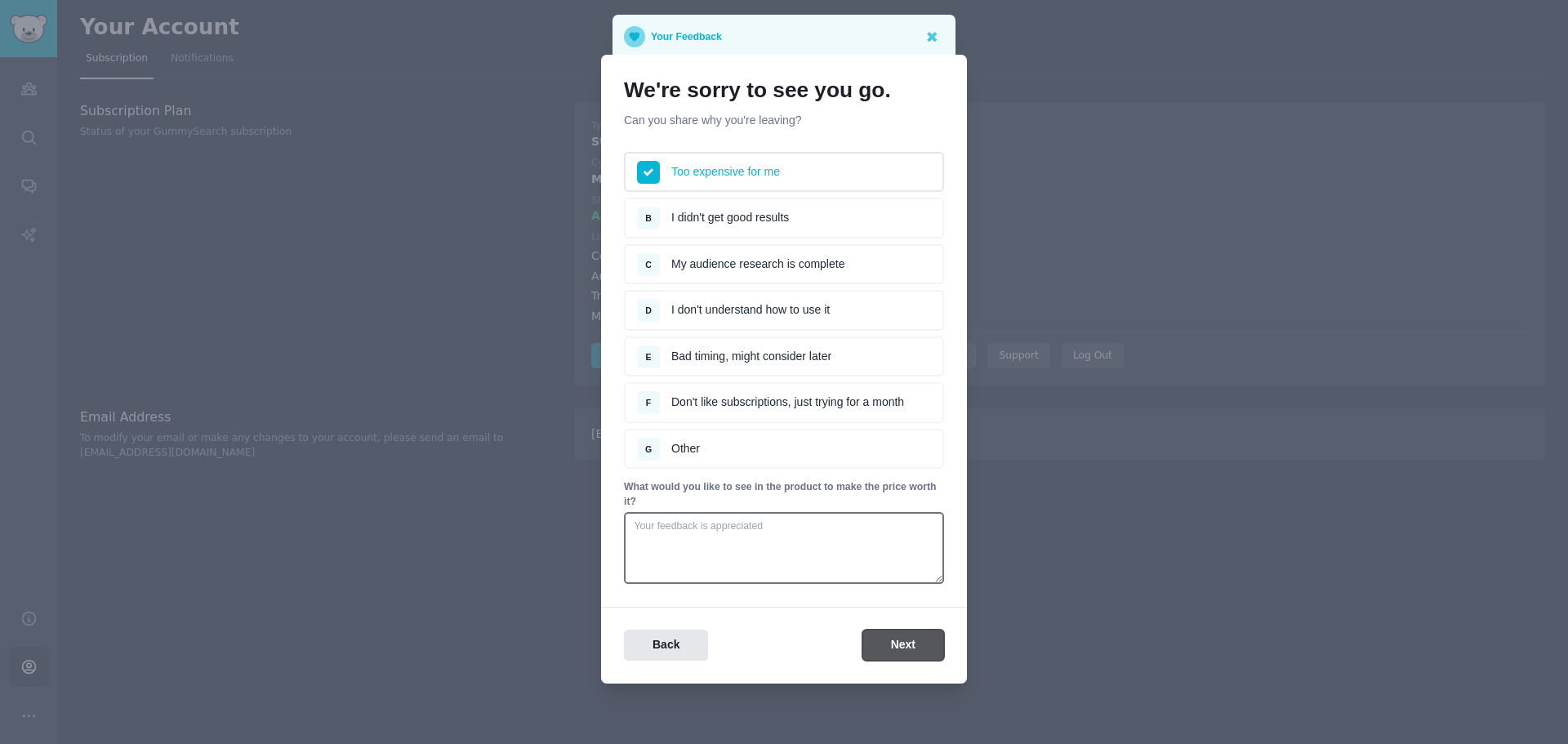
click at [892, 639] on button "Next" at bounding box center [903, 645] width 82 height 32
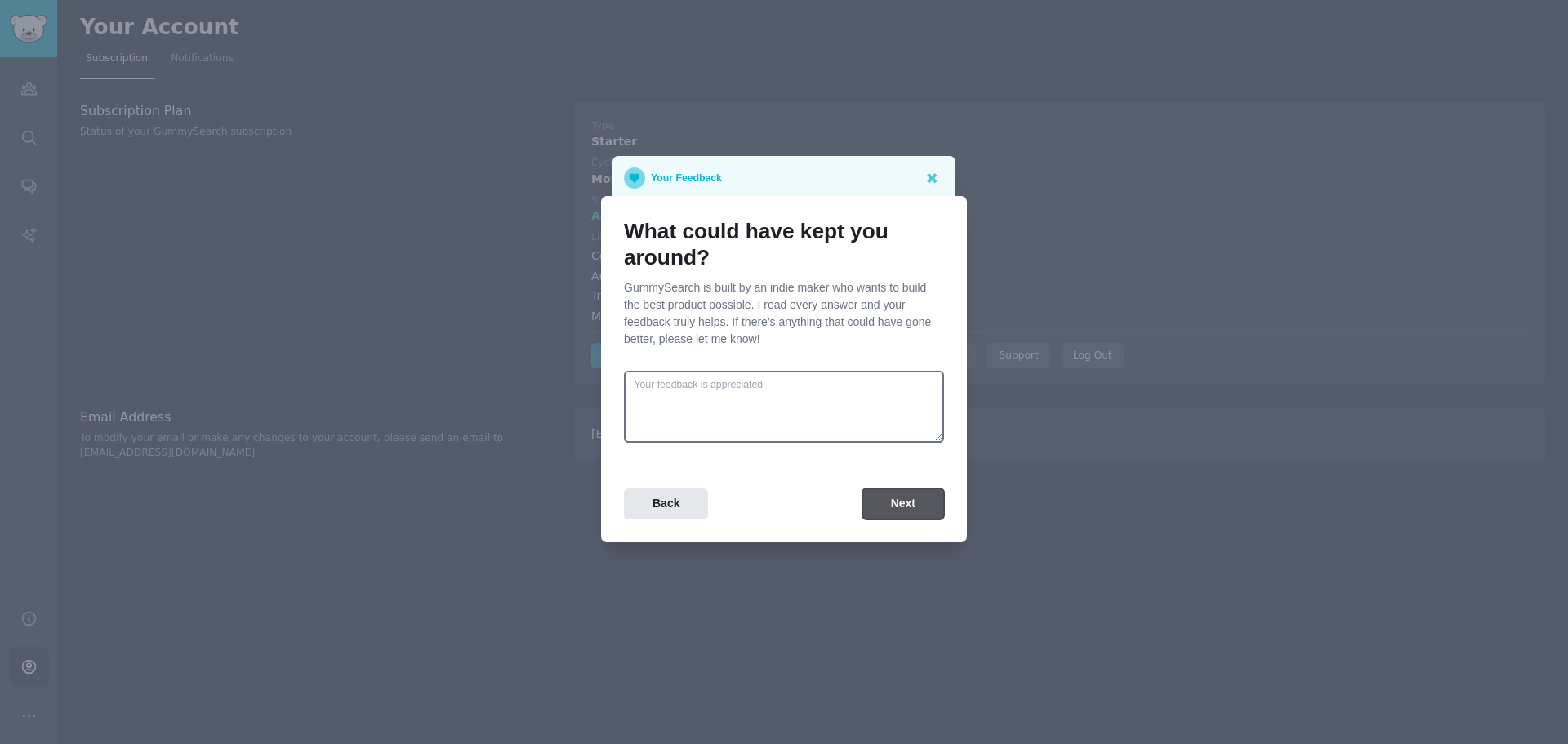
click at [900, 496] on button "Next" at bounding box center [903, 504] width 82 height 32
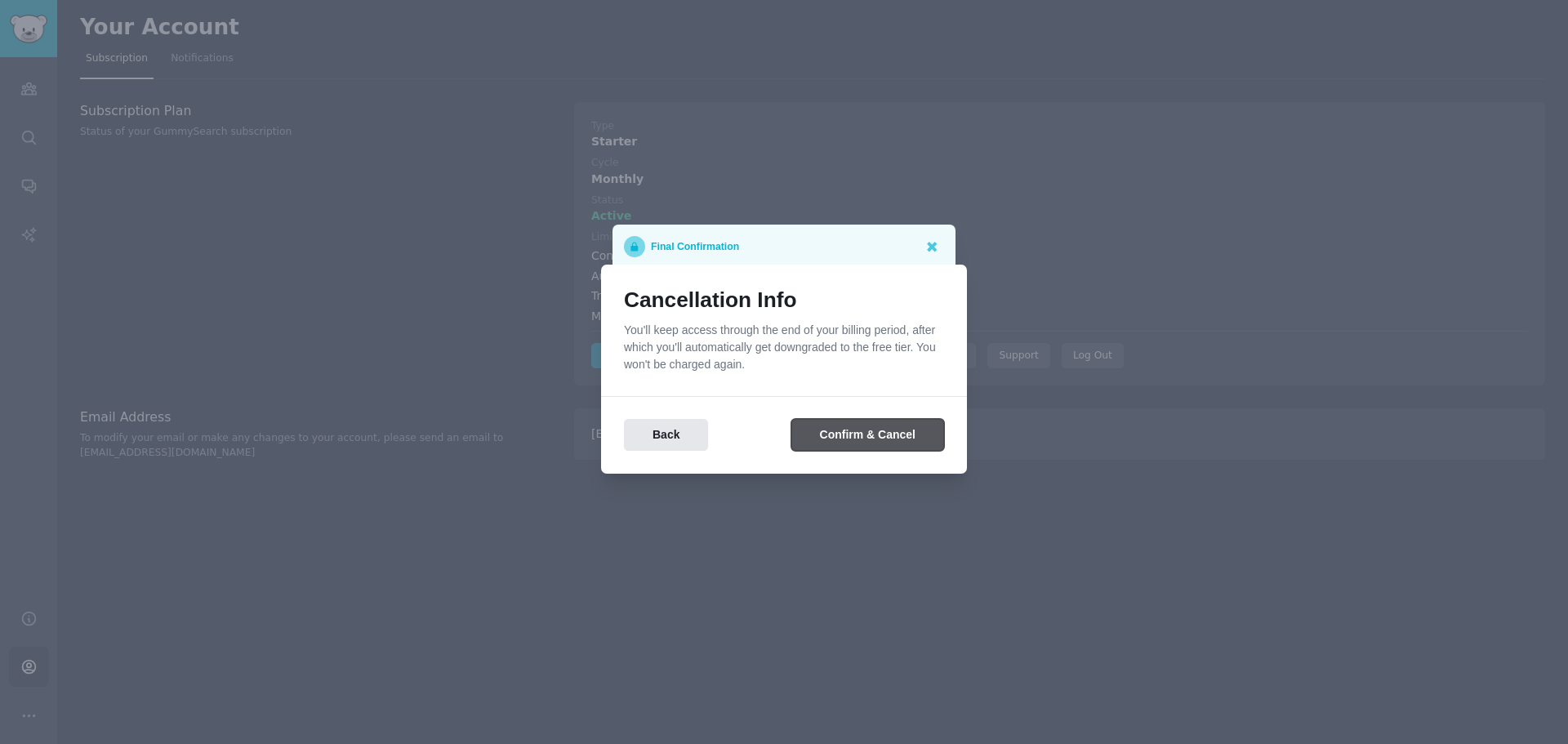
click at [879, 427] on button "Confirm & Cancel" at bounding box center [867, 435] width 153 height 32
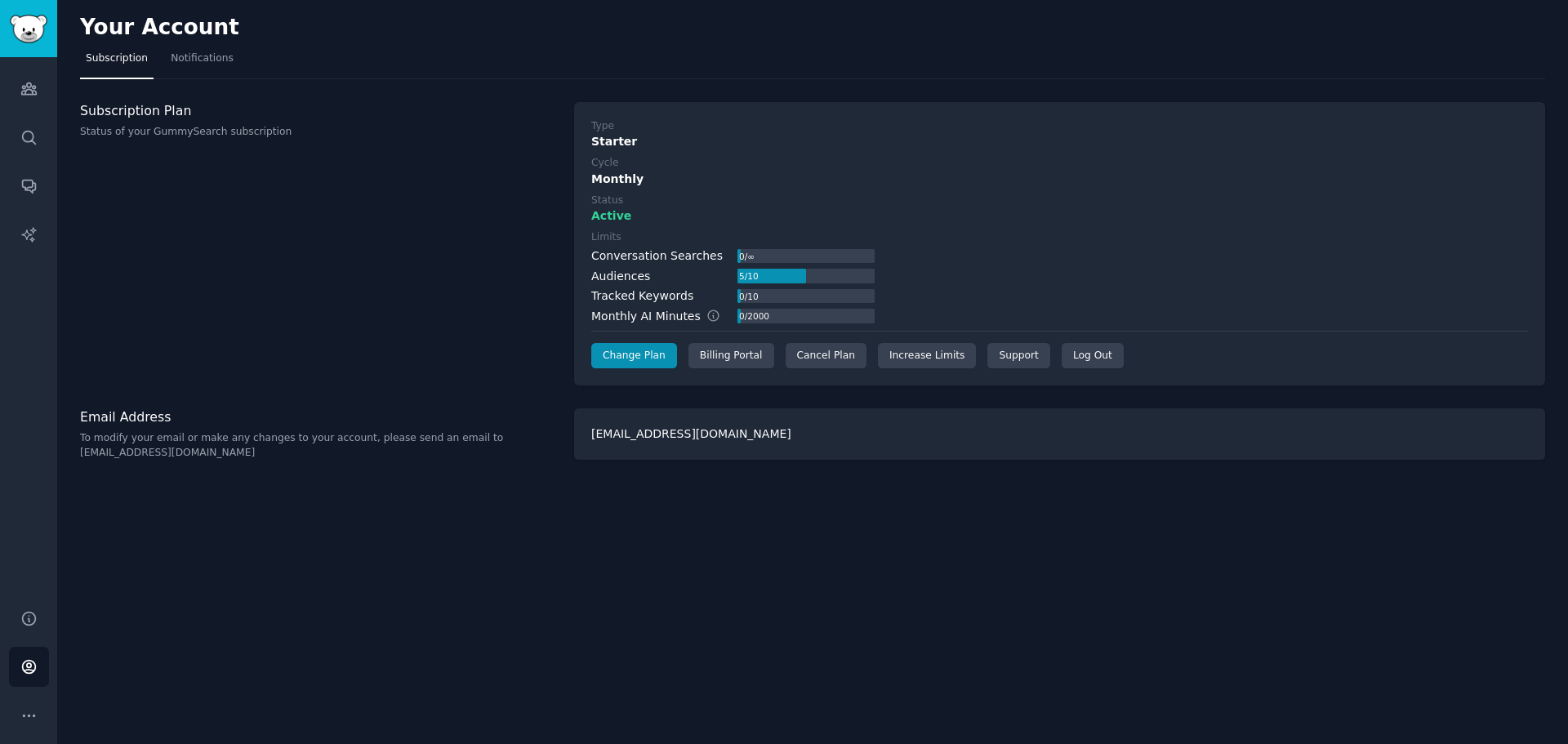
click at [599, 247] on div "Conversation Searches" at bounding box center [657, 256] width 131 height 17
click at [182, 54] on span "Notifications" at bounding box center [202, 59] width 63 height 15
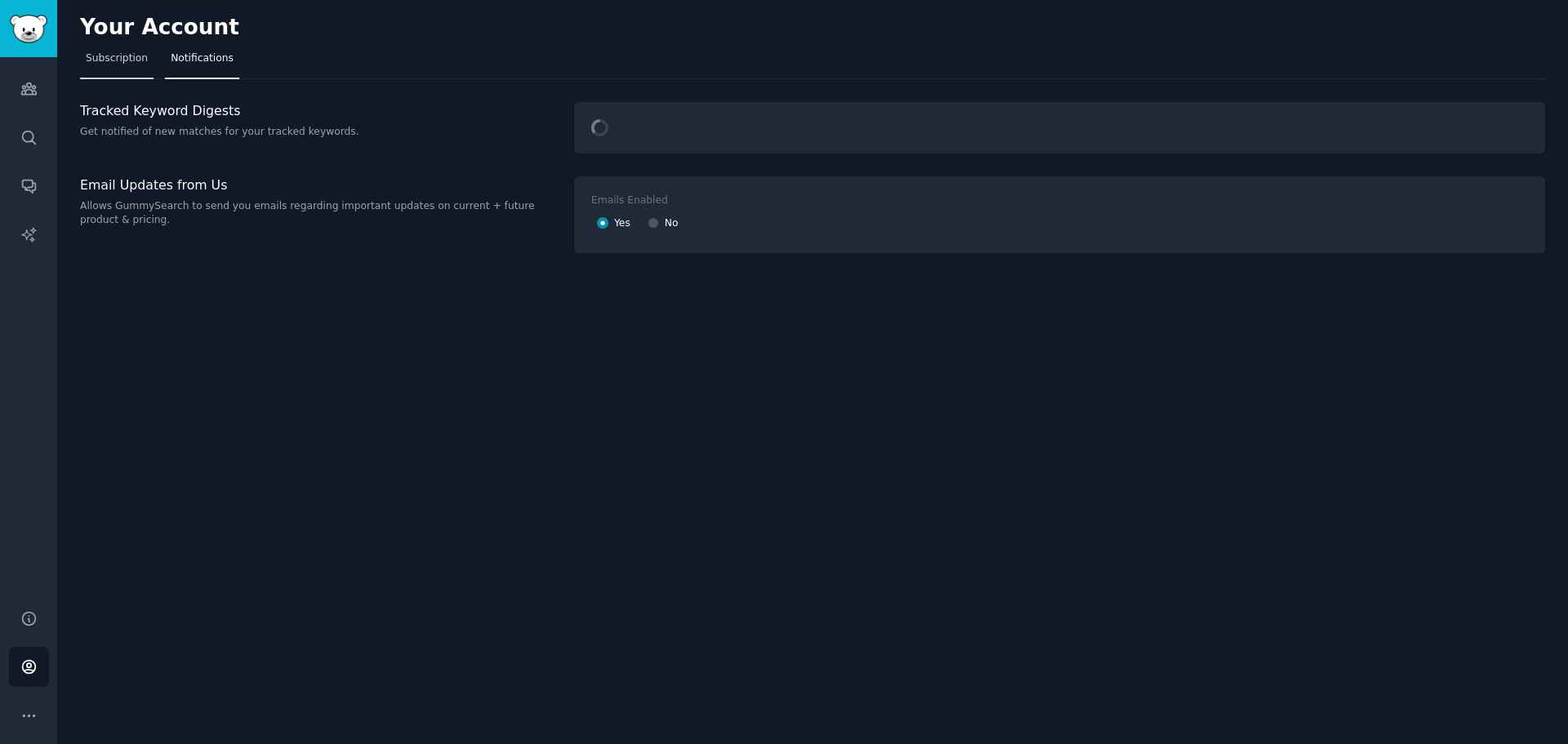
click at [134, 59] on span "Subscription" at bounding box center [116, 59] width 62 height 15
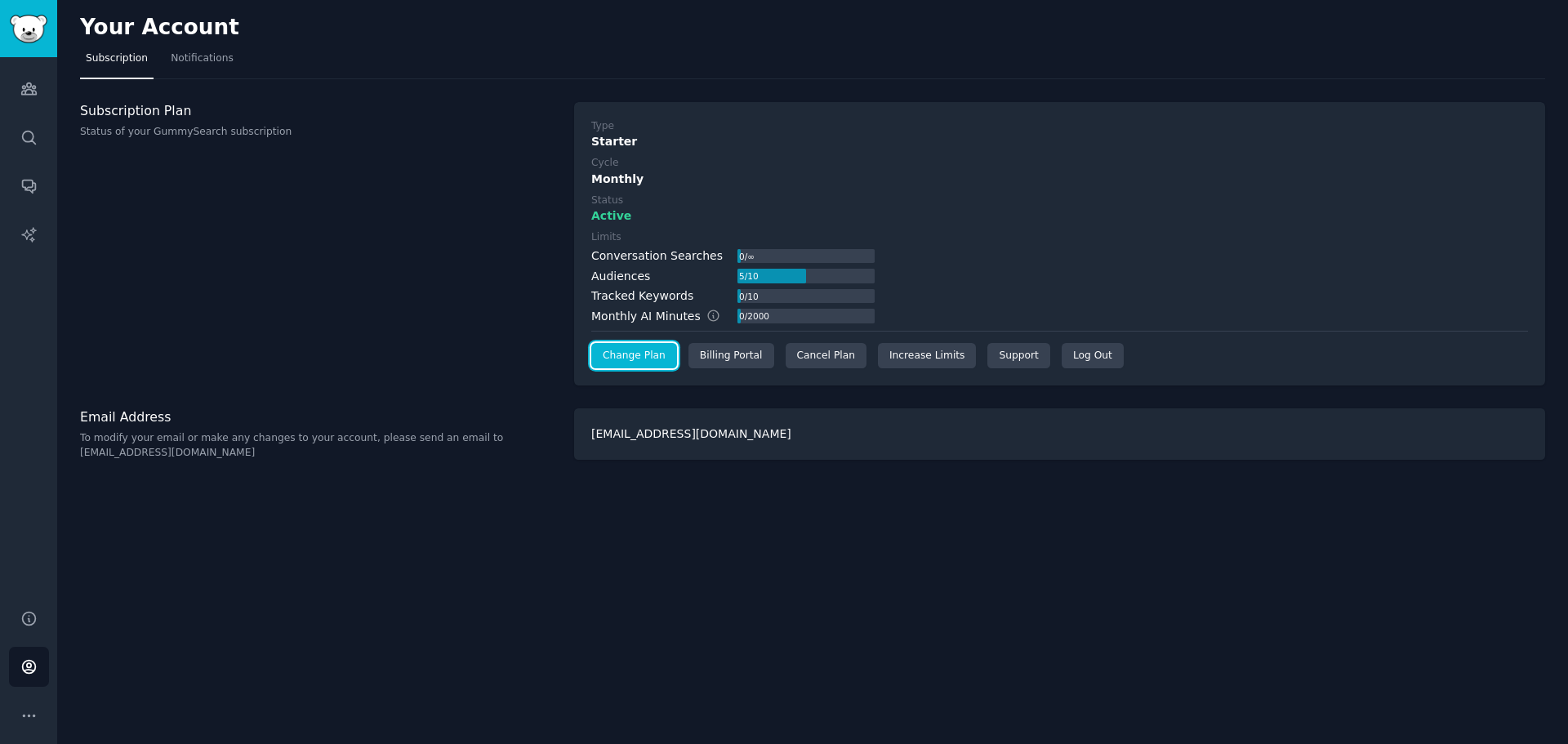
click at [603, 350] on link "Change Plan" at bounding box center [635, 356] width 86 height 26
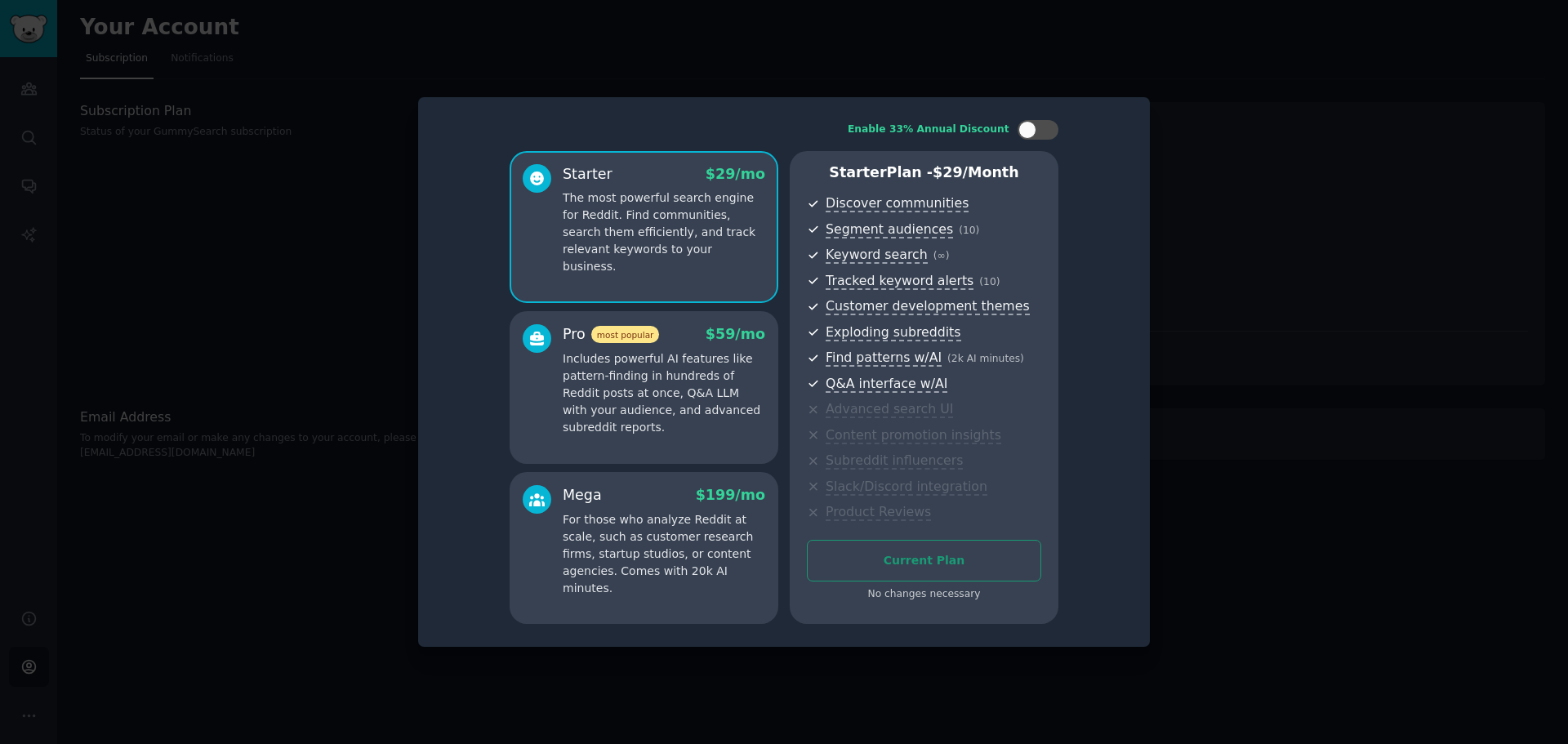
drag, startPoint x: 1247, startPoint y: 166, endPoint x: 881, endPoint y: 1, distance: 401.5
click at [1244, 165] on div at bounding box center [784, 372] width 1568 height 744
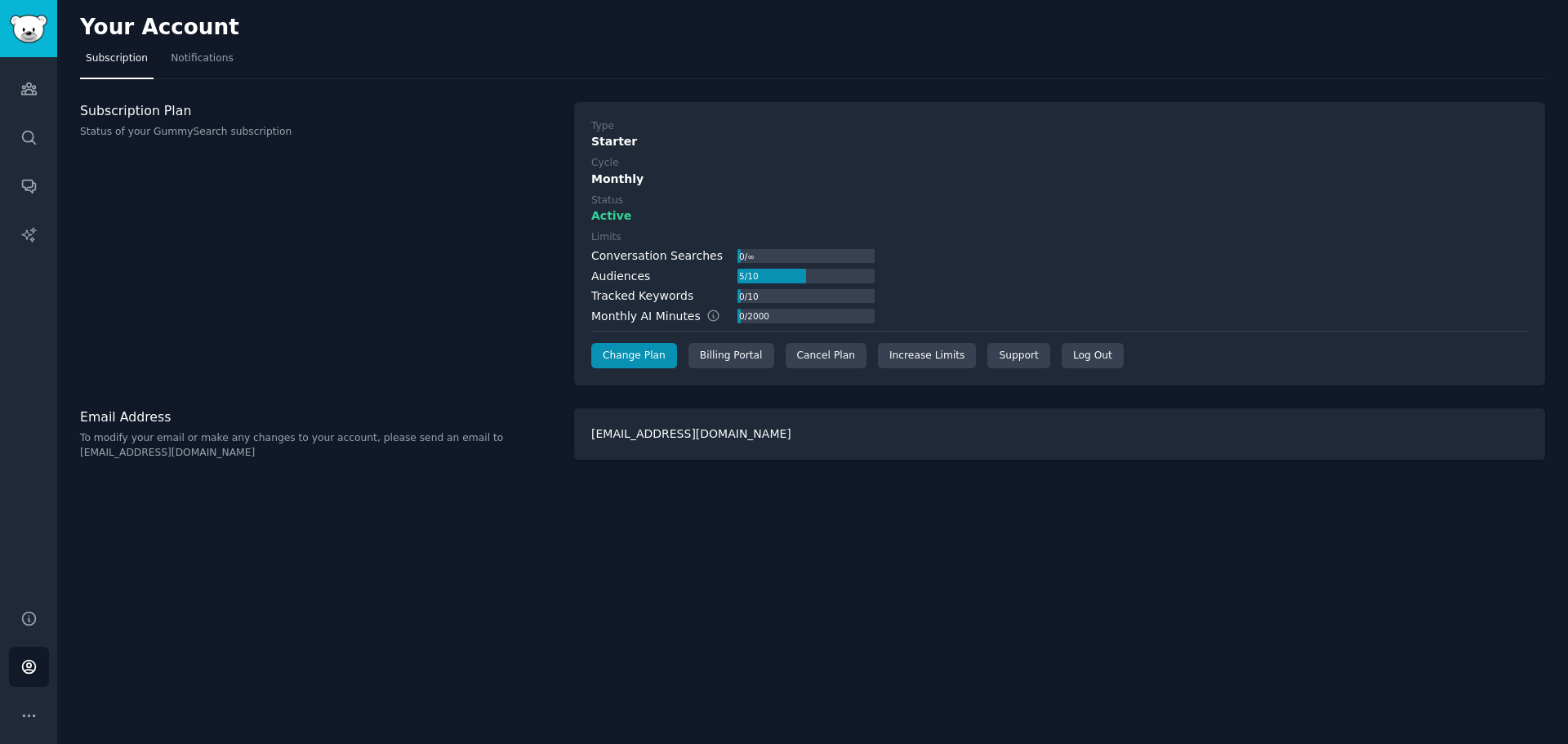
click at [532, 337] on div "Subscription Plan Status of your GummySearch subscription" at bounding box center [319, 244] width 477 height 284
click at [834, 356] on div "Cancel Plan" at bounding box center [826, 356] width 81 height 26
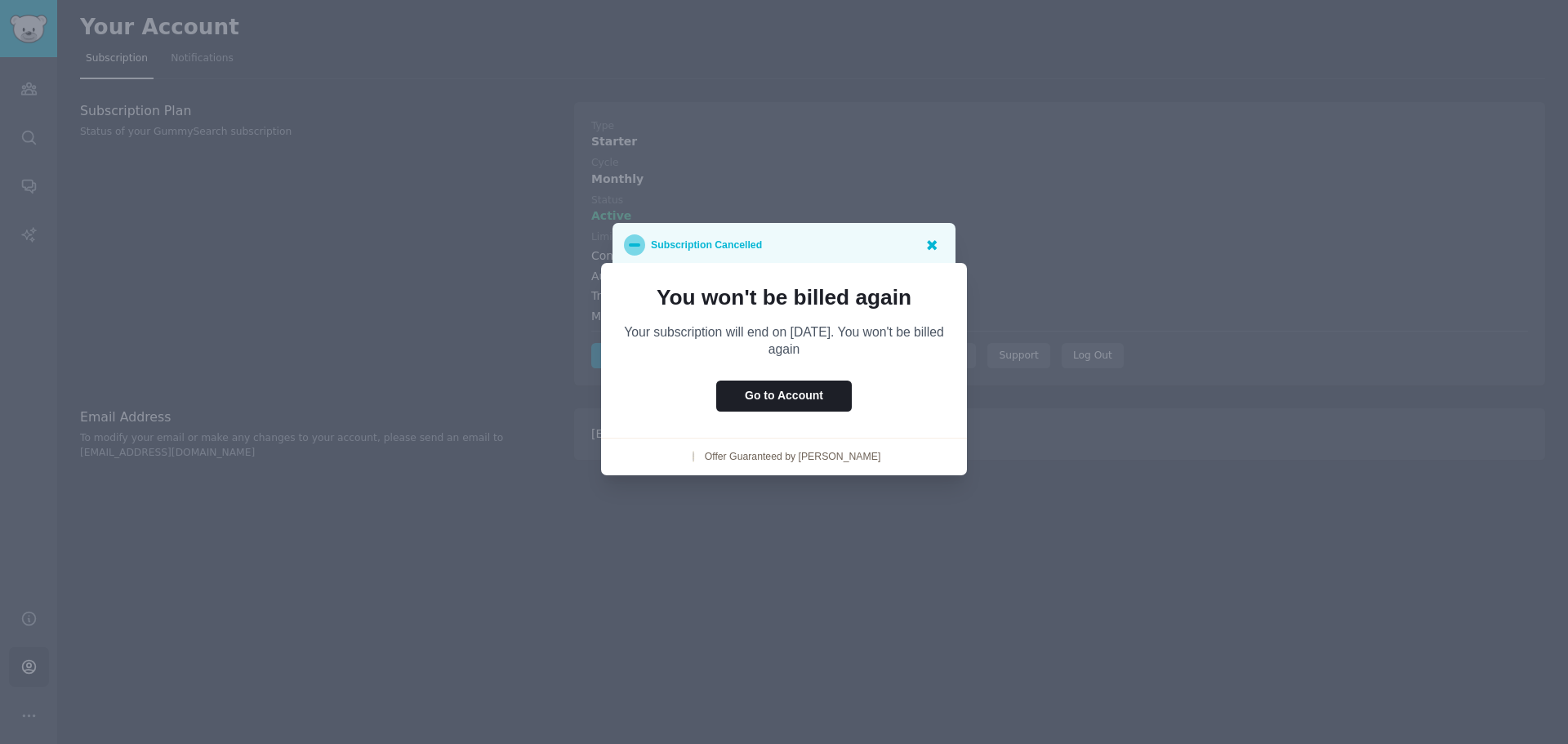
click at [931, 238] on icon at bounding box center [931, 244] width 17 height 17
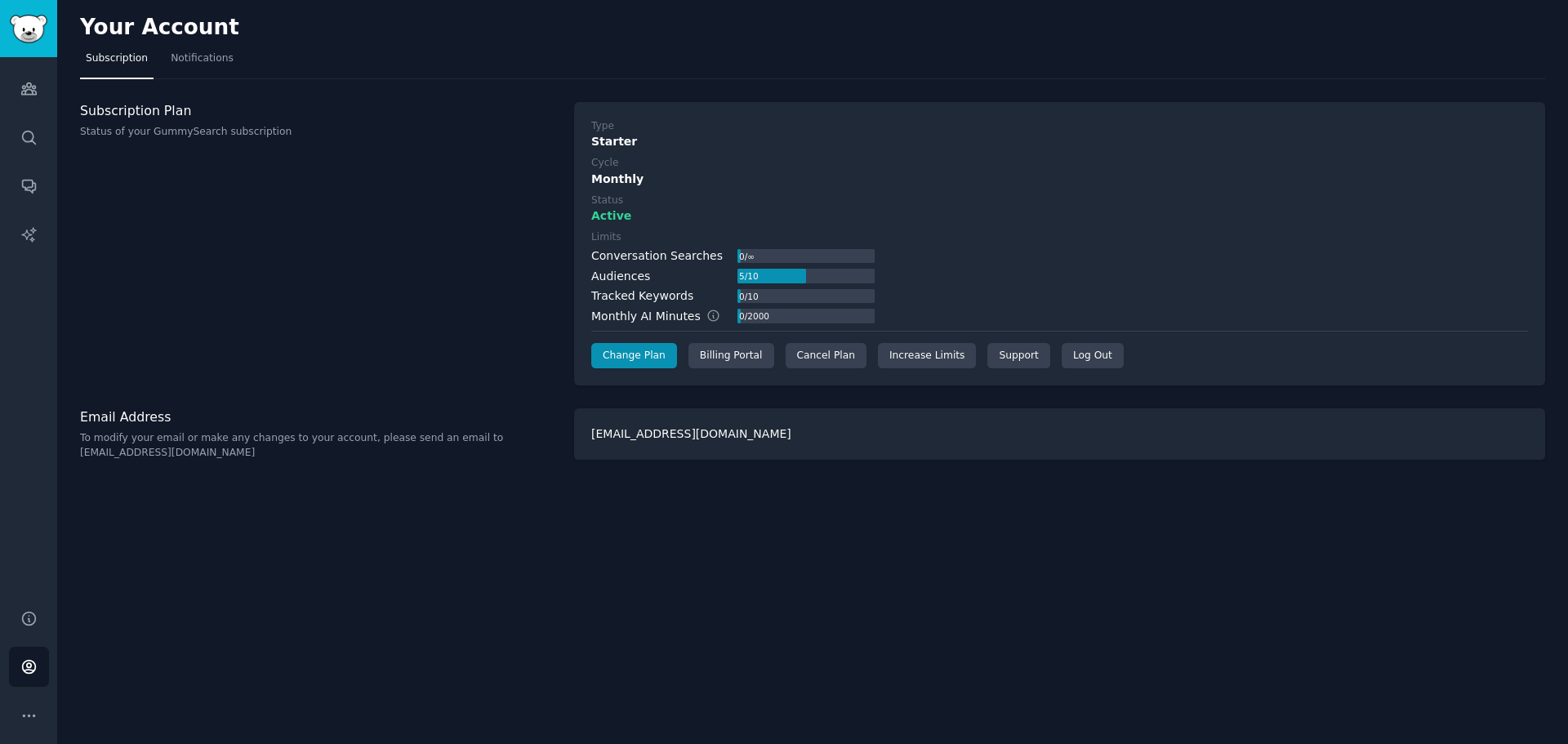
drag, startPoint x: 1131, startPoint y: 177, endPoint x: 629, endPoint y: 177, distance: 502.0
click at [1112, 178] on div "Monthly" at bounding box center [1060, 179] width 937 height 17
click at [31, 97] on icon "Sidebar" at bounding box center [29, 88] width 17 height 17
